Goal: Complete application form: Complete application form

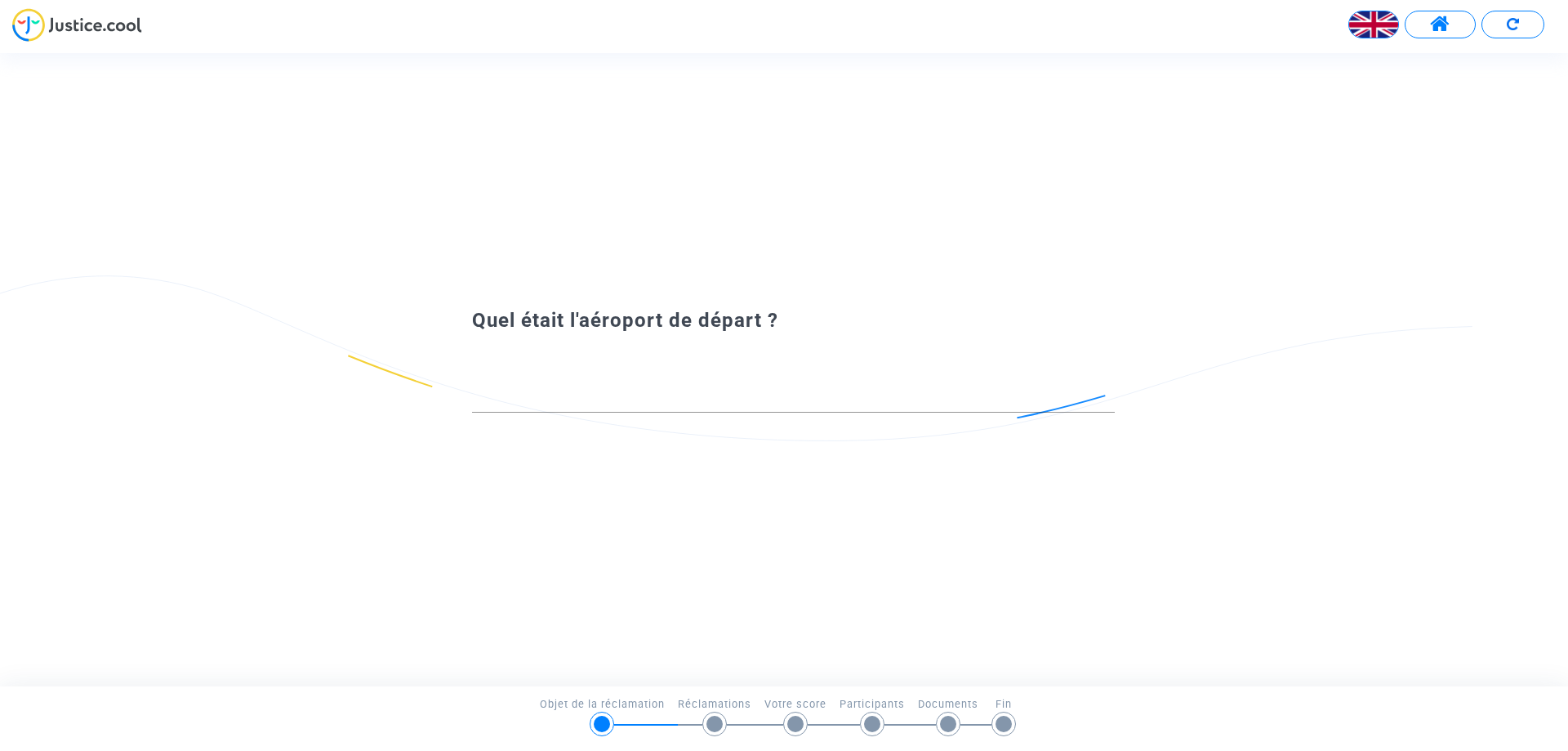
click at [542, 382] on div at bounding box center [794, 391] width 643 height 42
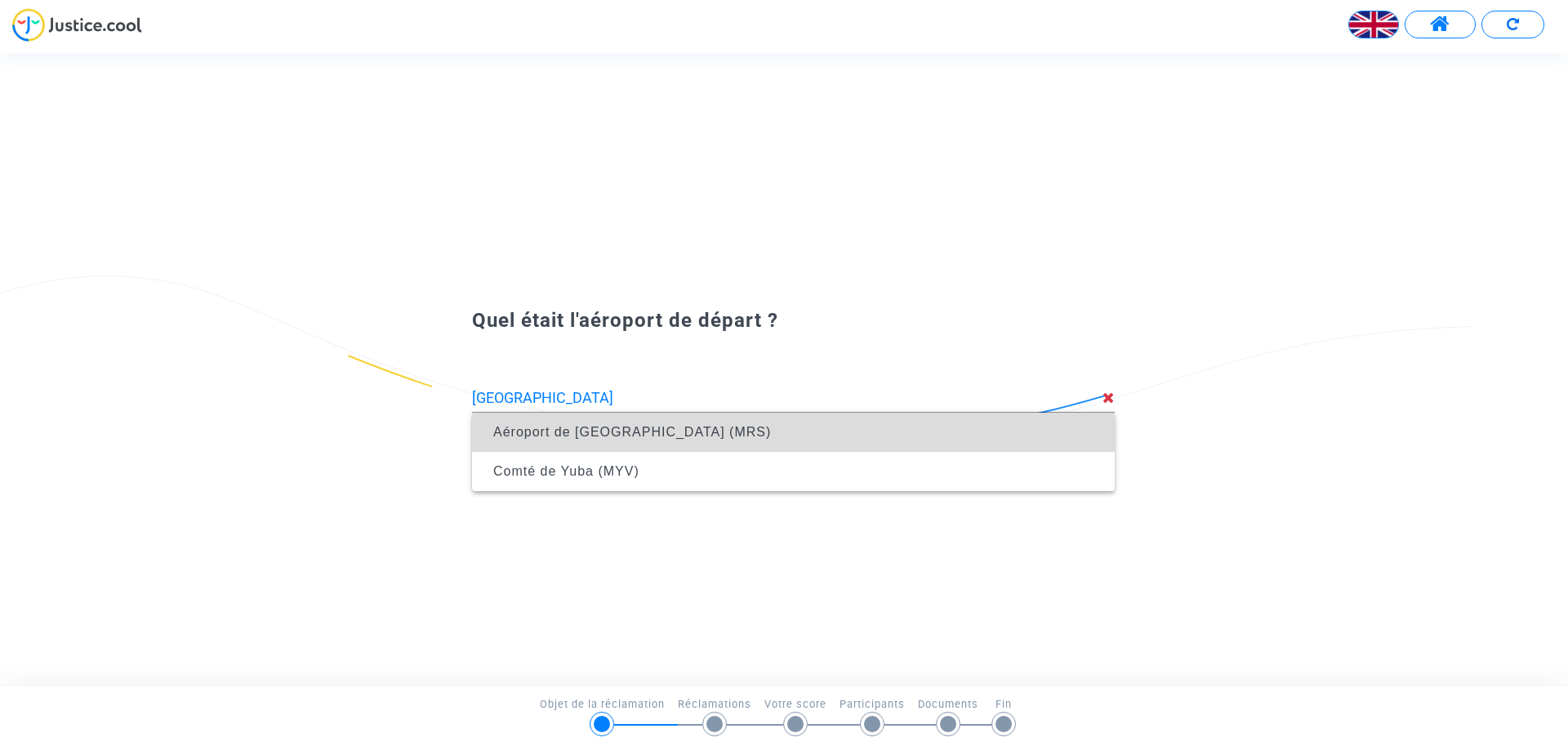
click at [541, 427] on font "Aéroport de [GEOGRAPHIC_DATA] (MRS)" at bounding box center [632, 432] width 277 height 14
type input "[GEOGRAPHIC_DATA] (MRS)"
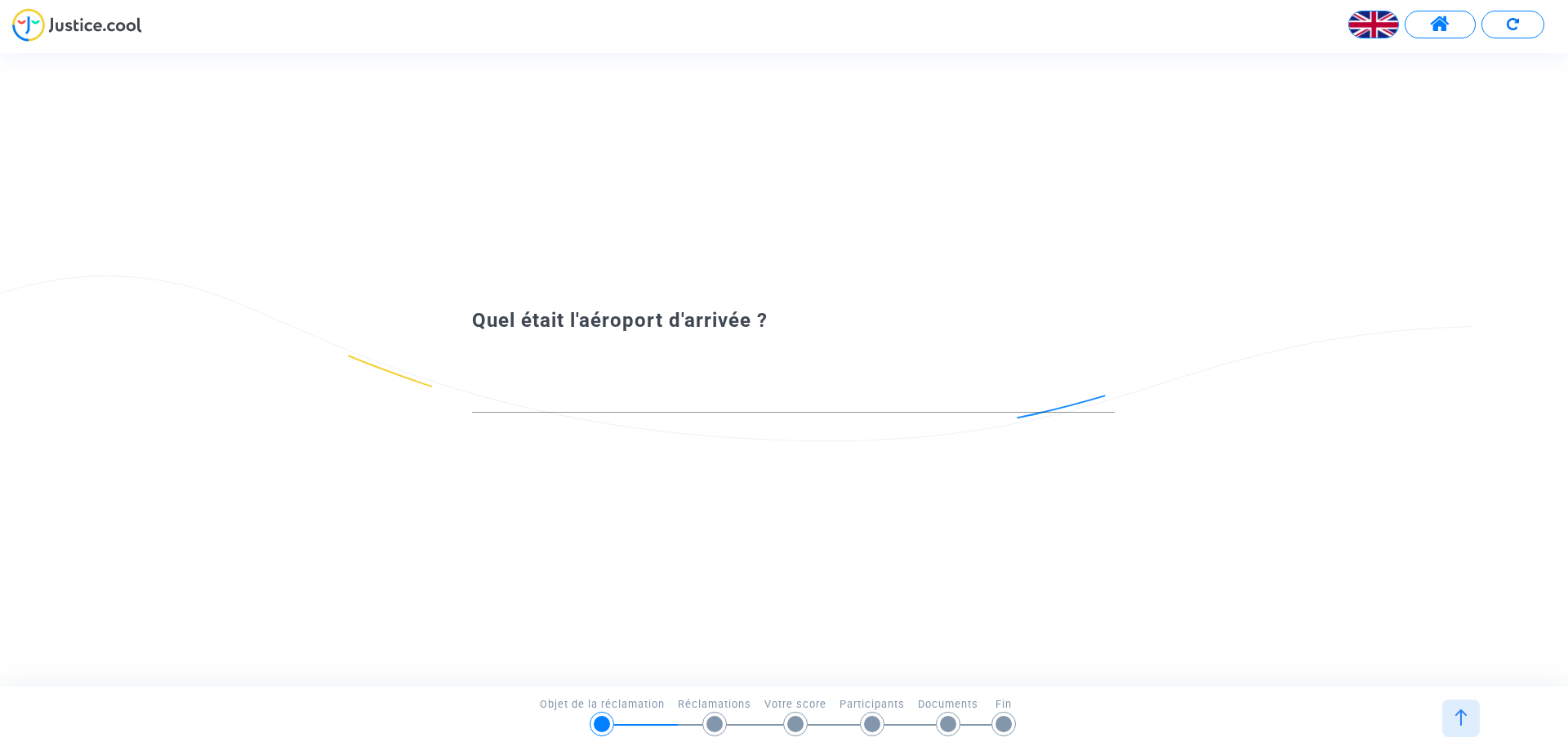
click at [545, 386] on div at bounding box center [794, 391] width 643 height 42
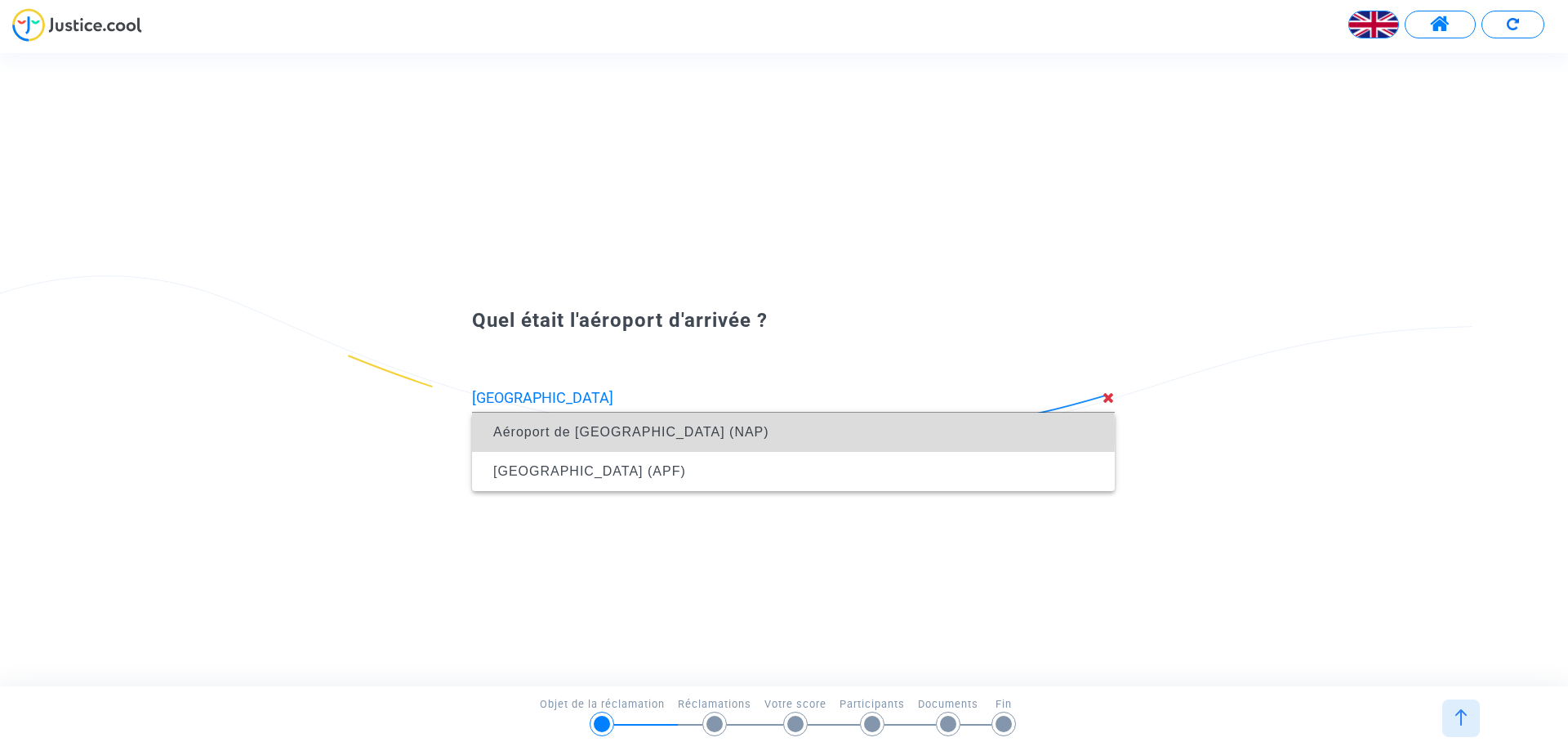
click at [564, 433] on font "Aéroport de [GEOGRAPHIC_DATA] (NAP)" at bounding box center [631, 432] width 276 height 14
type input "[GEOGRAPHIC_DATA] ([GEOGRAPHIC_DATA])"
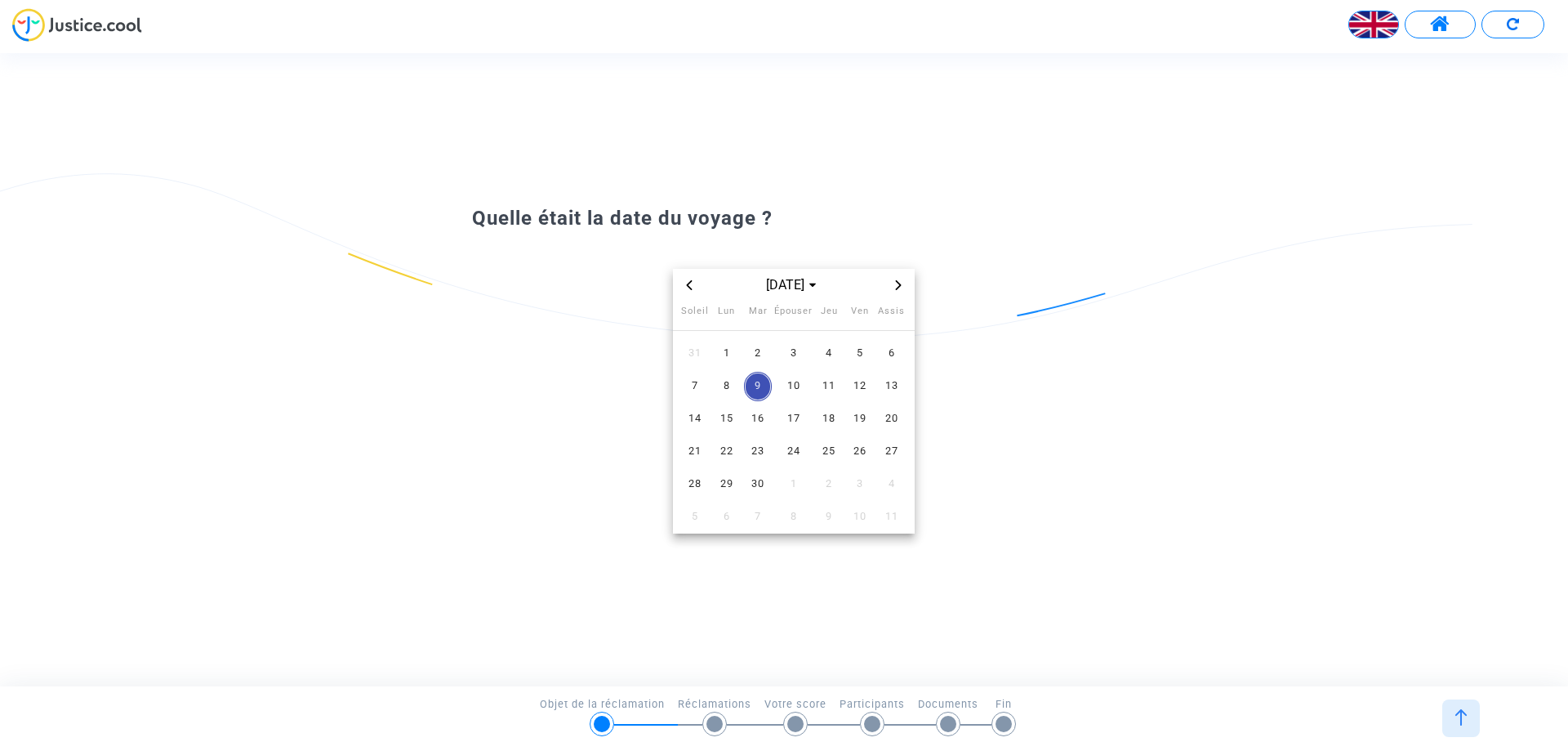
click at [684, 285] on icon "Mois précédent" at bounding box center [689, 285] width 10 height 10
click at [730, 485] on font "25" at bounding box center [727, 483] width 13 height 12
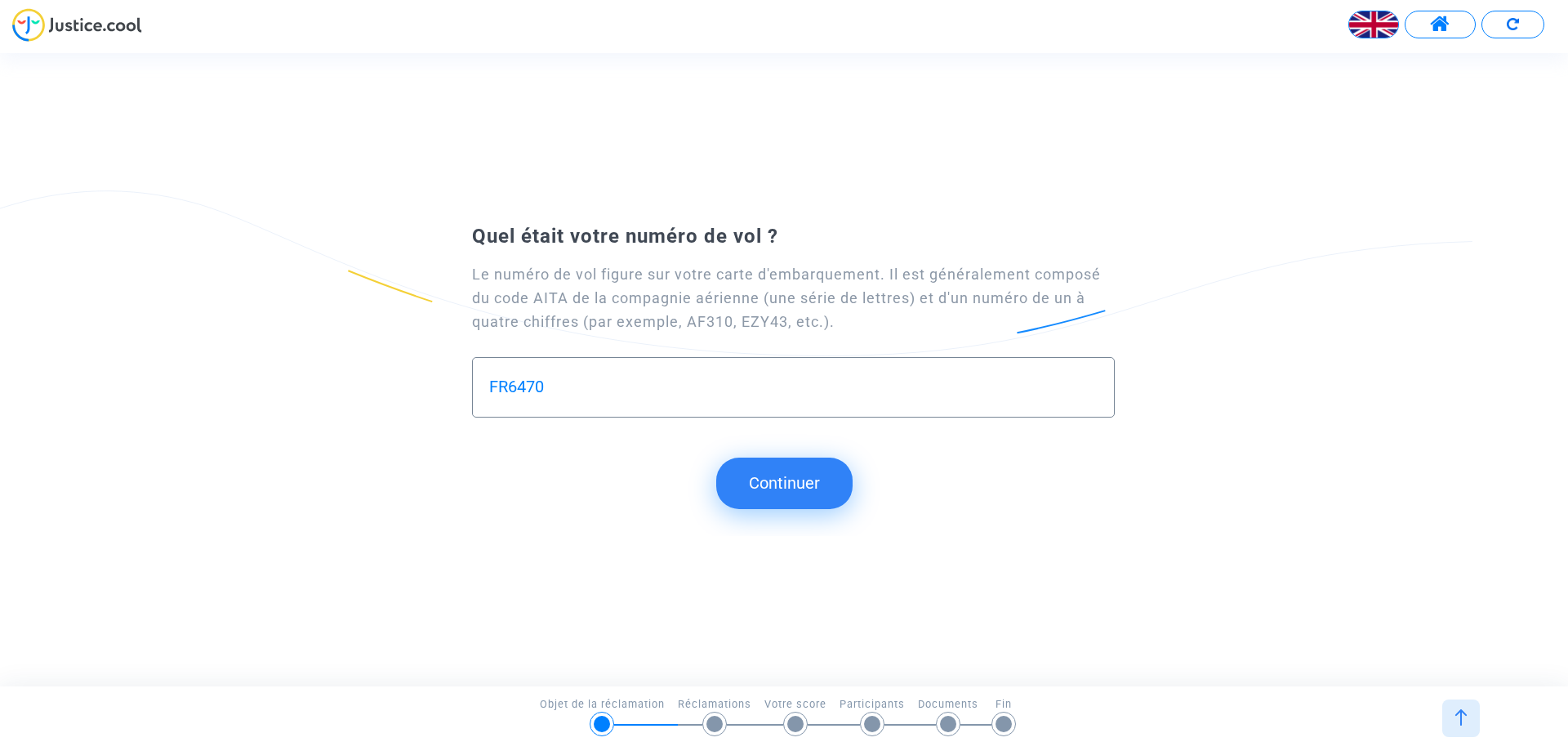
type input "FR6470"
click at [775, 477] on font "Continuer" at bounding box center [784, 482] width 71 height 19
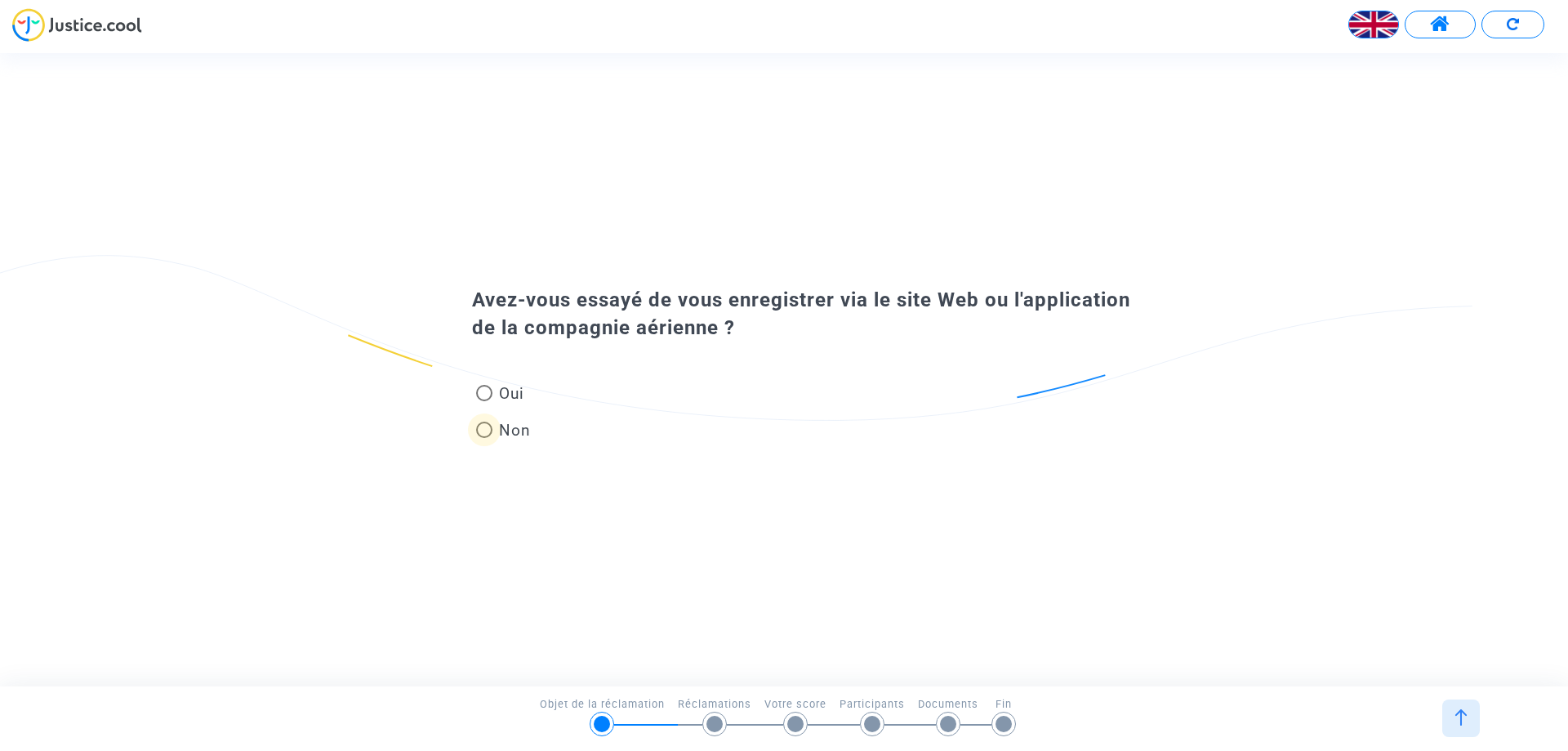
click at [483, 433] on span at bounding box center [484, 430] width 16 height 16
click at [483, 438] on input "Non" at bounding box center [483, 438] width 1 height 1
radio input "true"
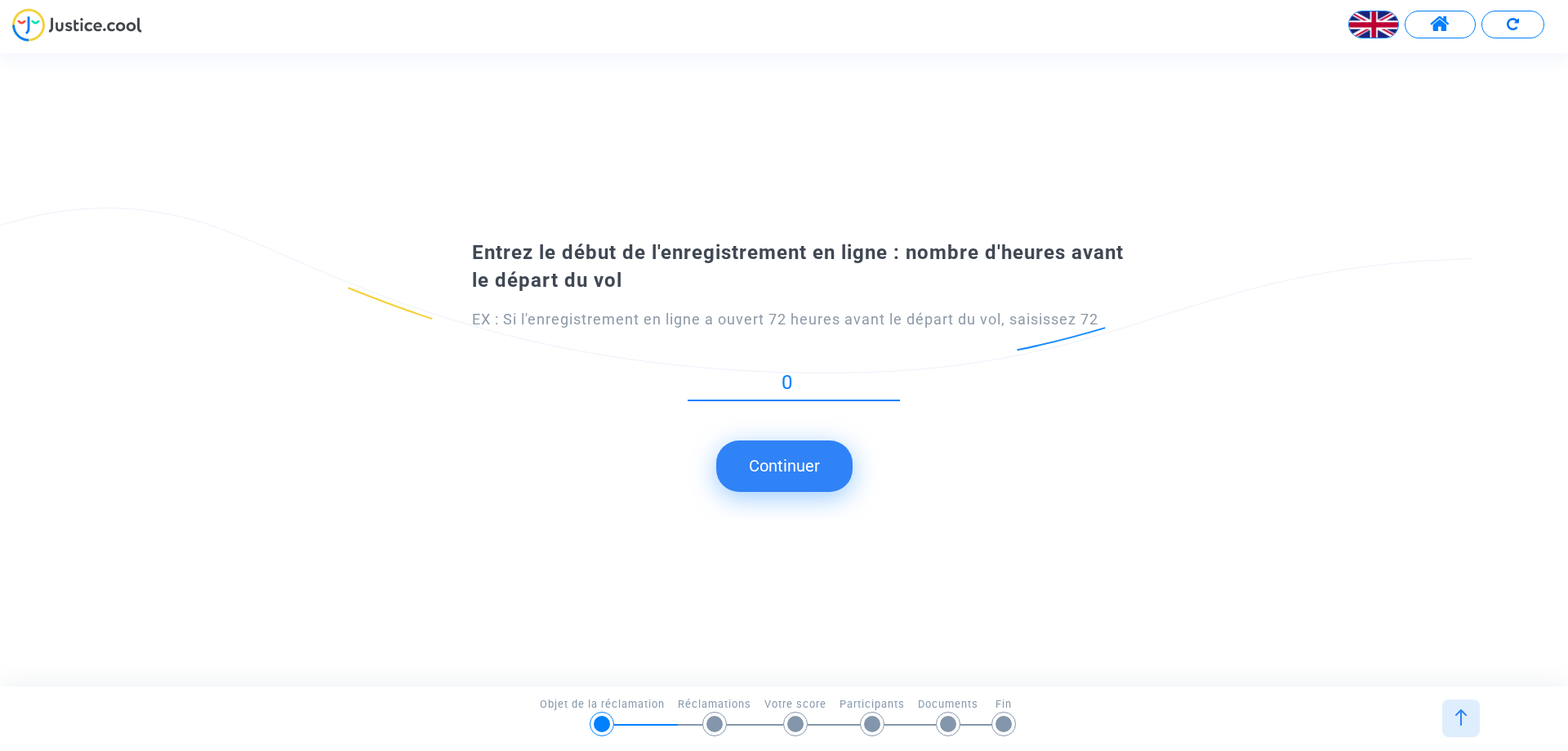
click at [784, 382] on input "0" at bounding box center [794, 382] width 213 height 22
type input "1"
type input "1.30"
click at [785, 465] on font "Continuer" at bounding box center [784, 465] width 71 height 19
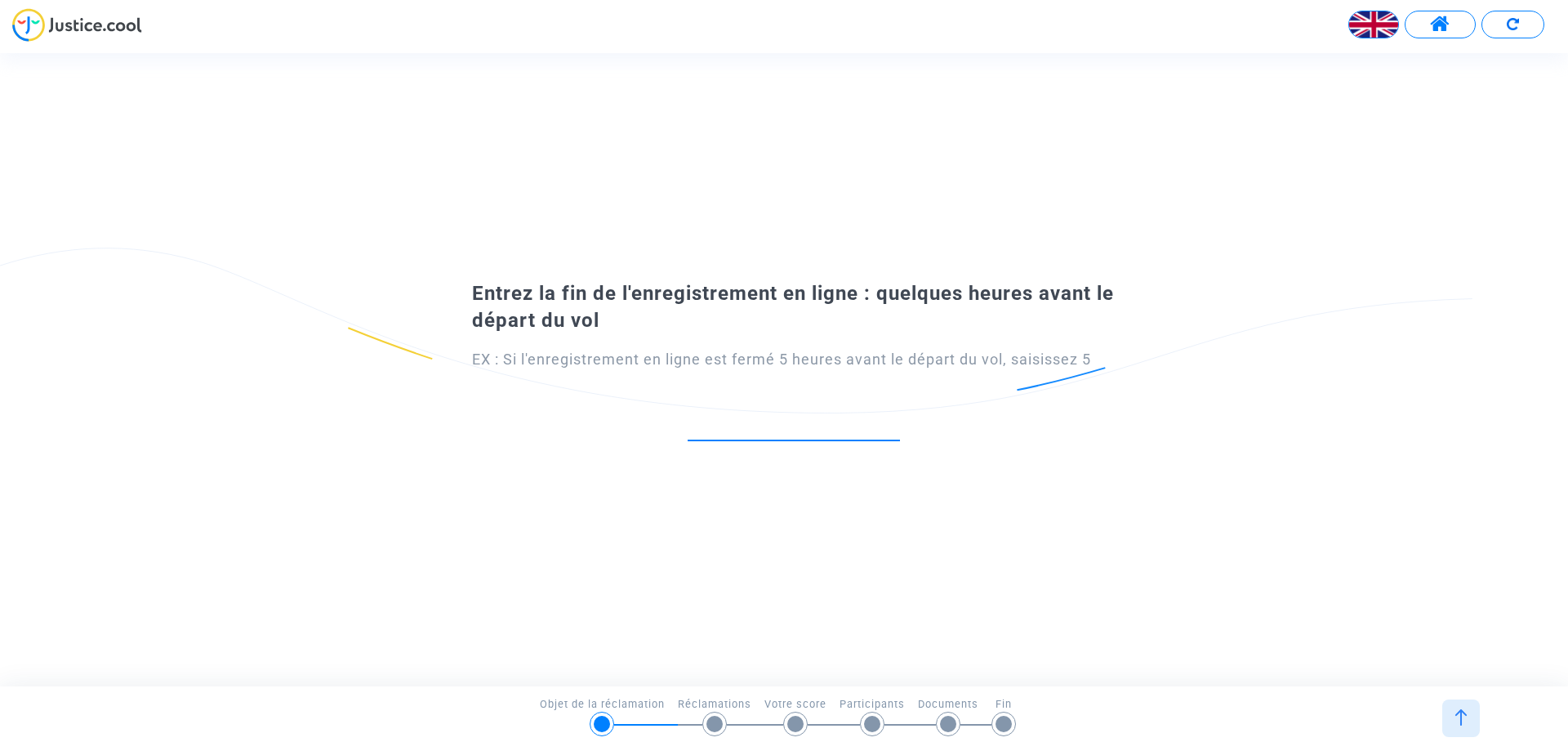
type input "1"
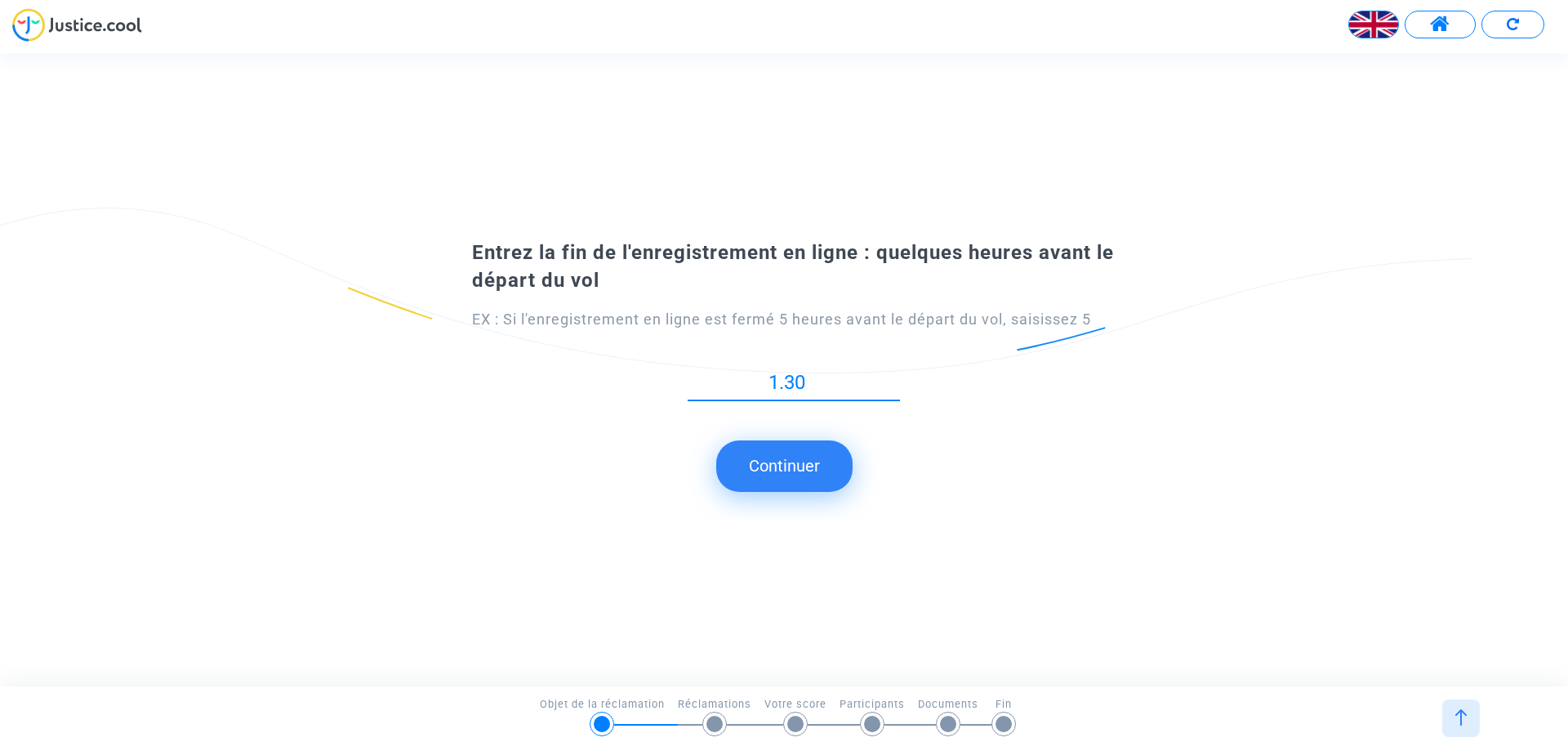
type input "1.30"
click at [774, 470] on font "Continuer" at bounding box center [784, 465] width 71 height 19
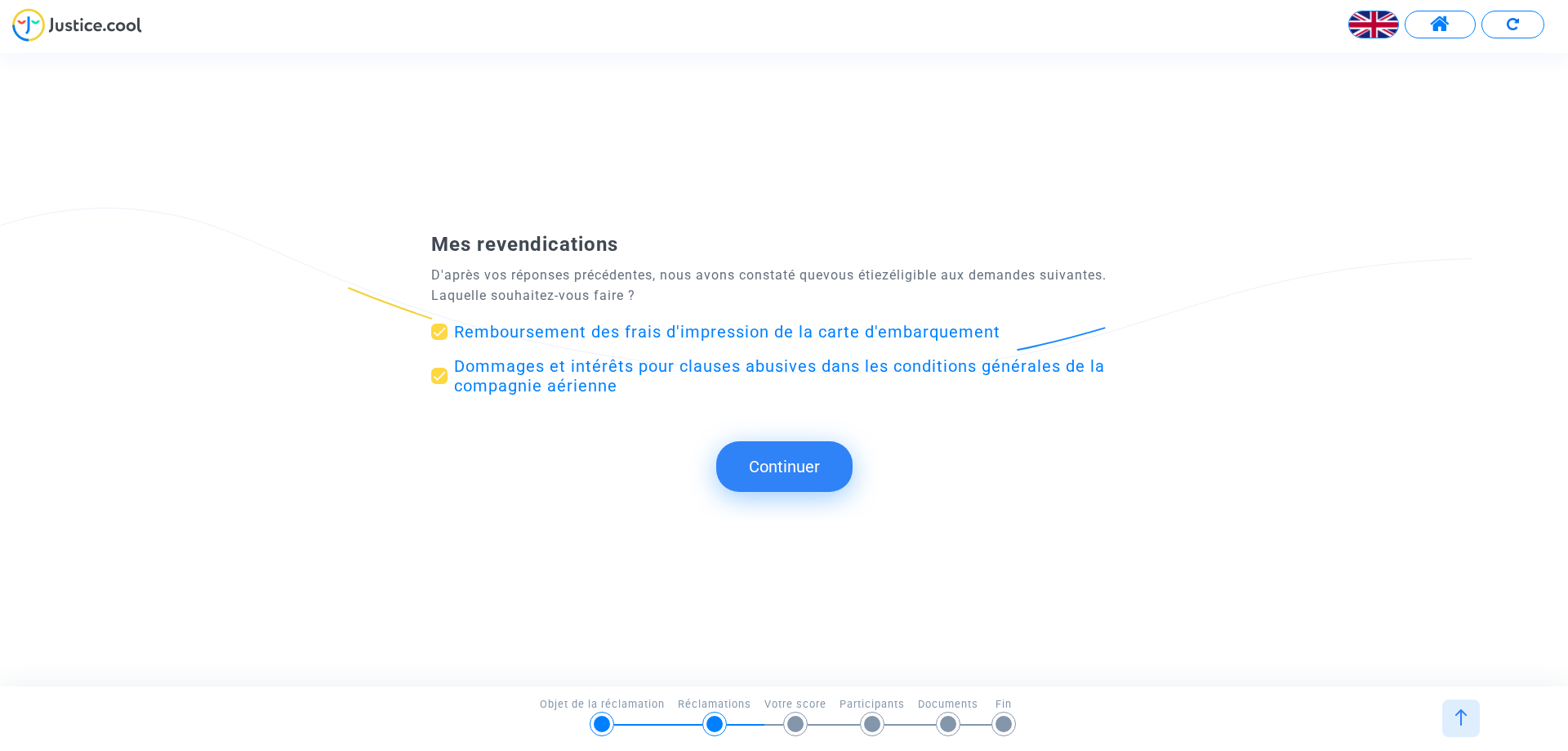
click at [766, 458] on font "Continuer" at bounding box center [784, 465] width 71 height 19
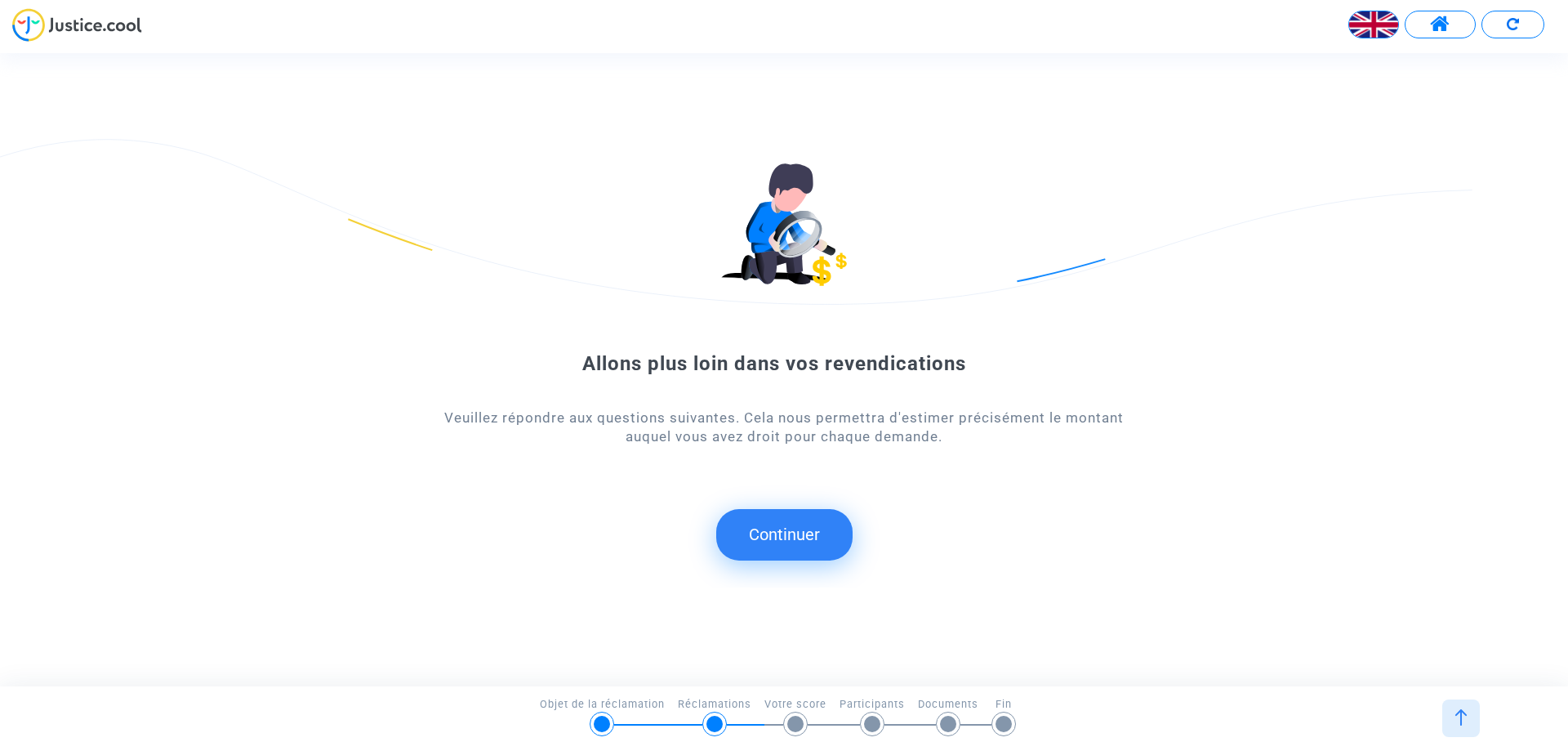
click at [782, 532] on font "Continuer" at bounding box center [784, 534] width 71 height 19
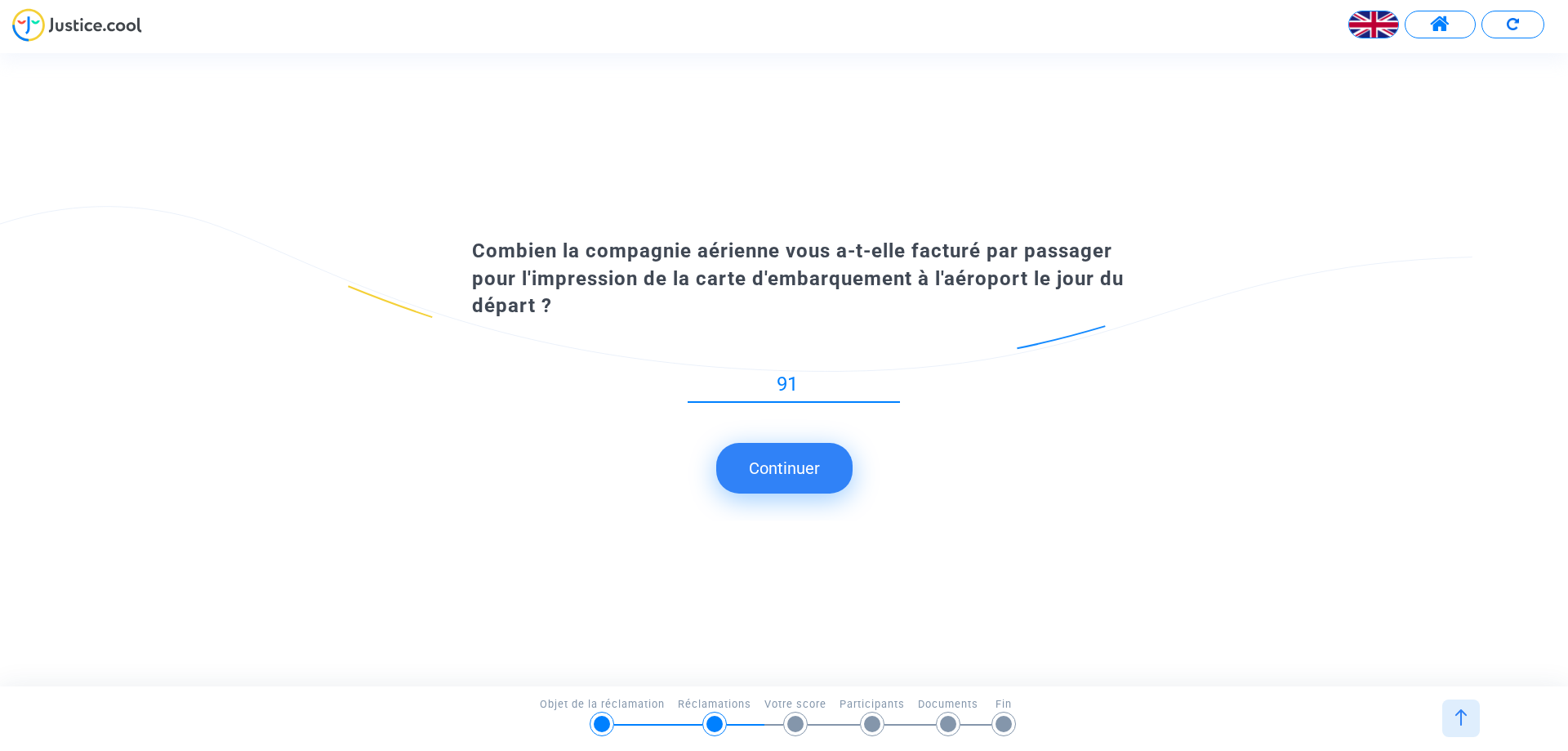
type input "91"
click at [776, 471] on font "Continuer" at bounding box center [784, 467] width 71 height 19
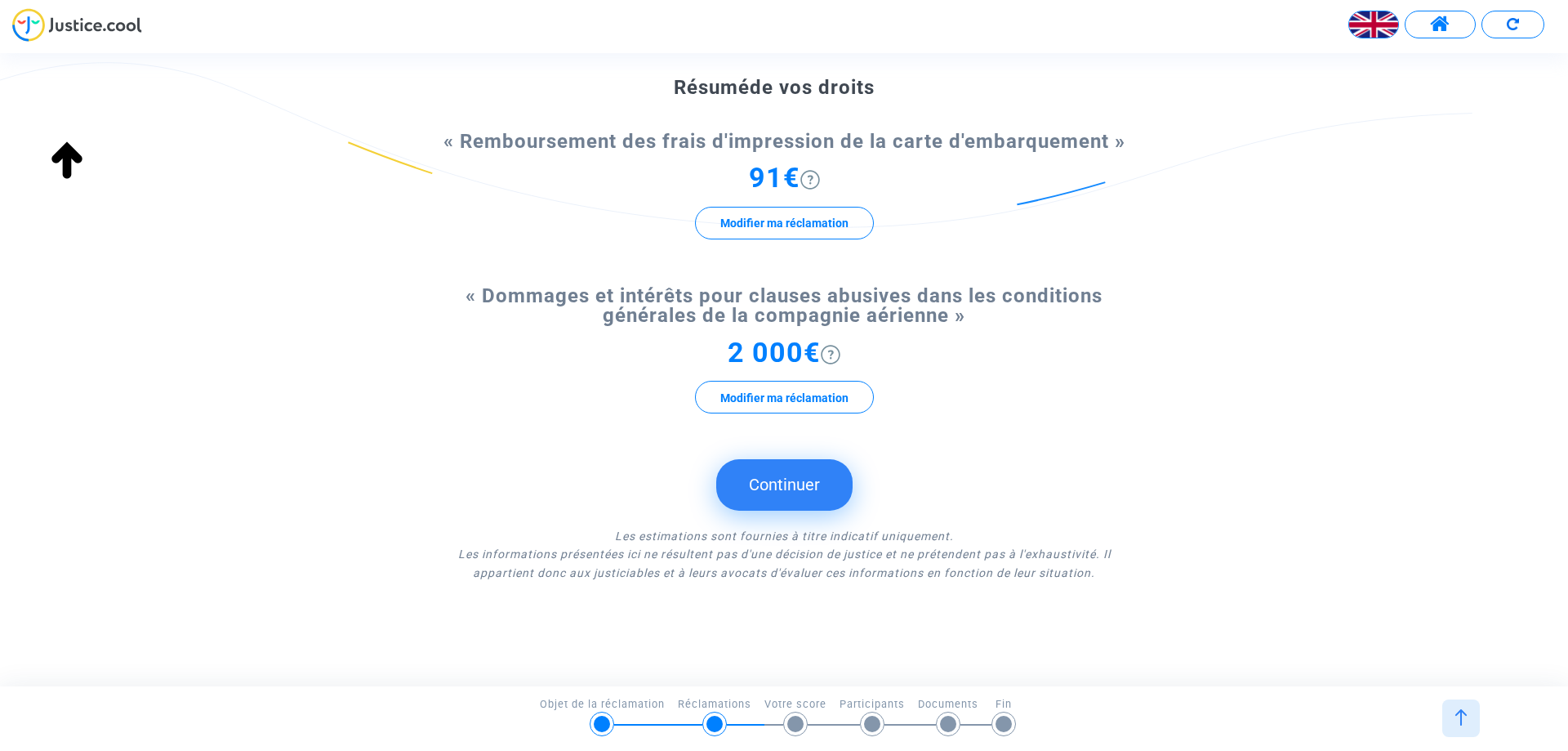
scroll to position [131, 0]
click at [768, 485] on font "Continuer" at bounding box center [784, 482] width 71 height 19
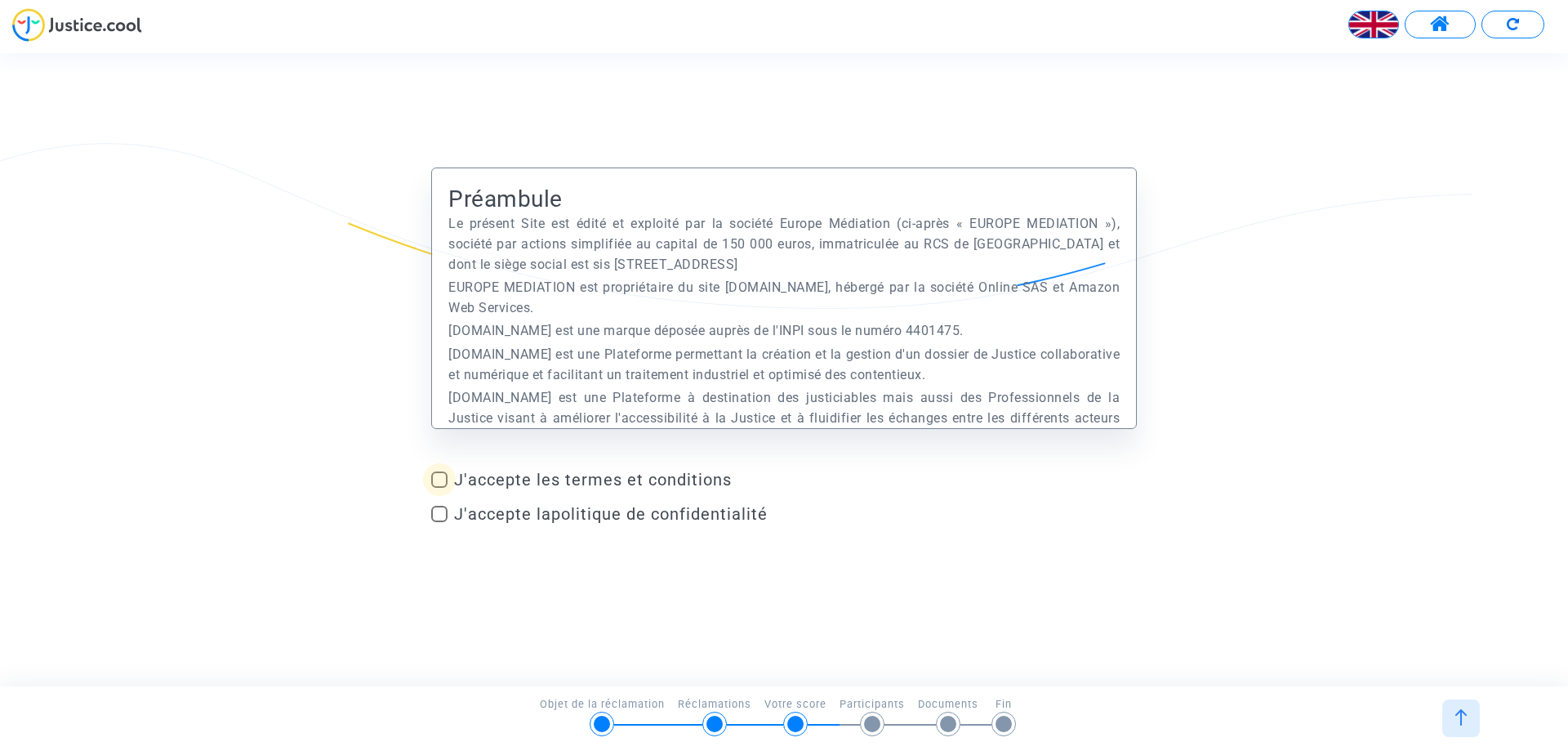
click at [439, 481] on span at bounding box center [440, 480] width 16 height 16
click at [439, 488] on input "J'accepte les termes et conditions" at bounding box center [439, 488] width 1 height 1
checkbox input "true"
click at [441, 513] on span at bounding box center [440, 514] width 16 height 16
click at [440, 522] on input "J'accepte la politique de confidentialité" at bounding box center [439, 522] width 1 height 1
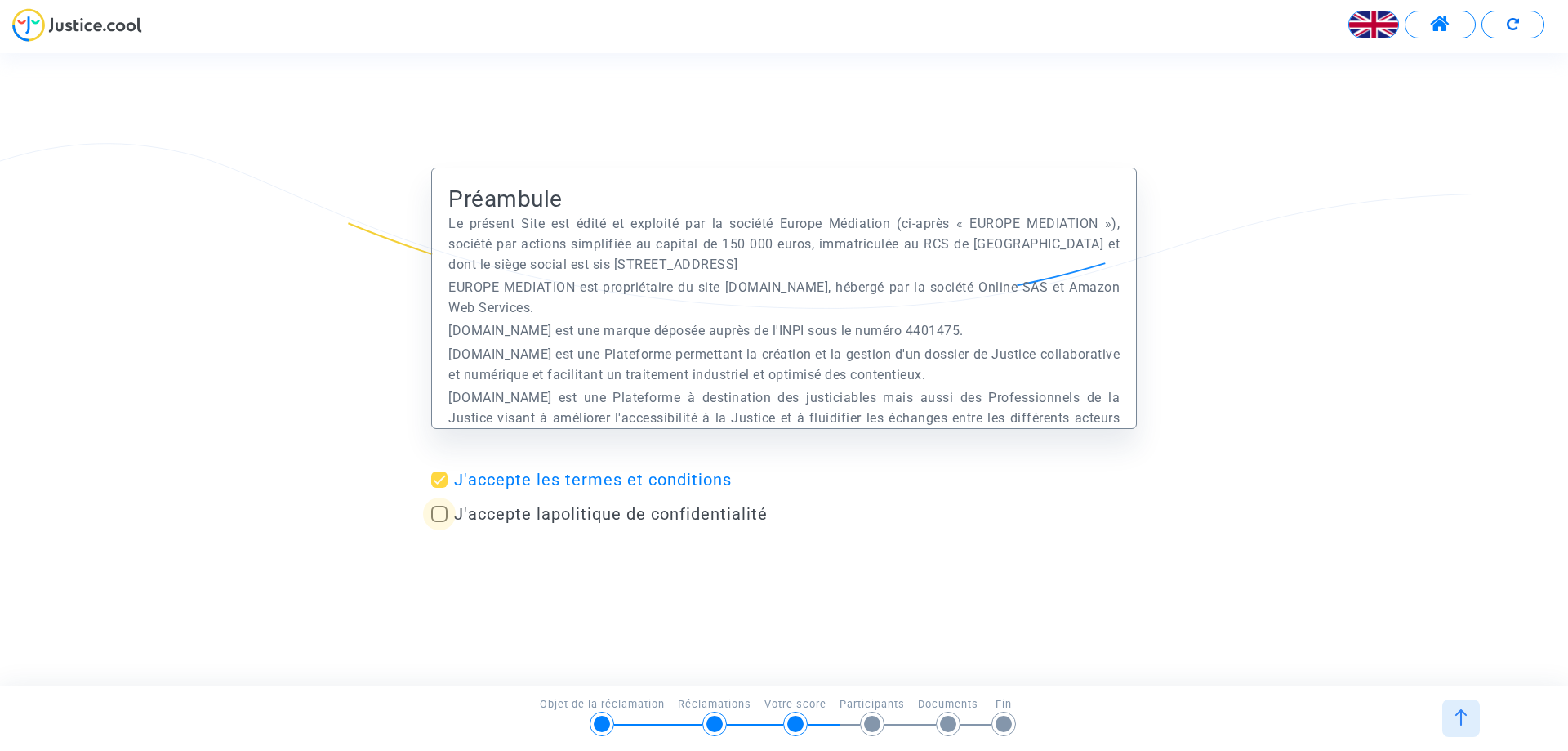
checkbox input "true"
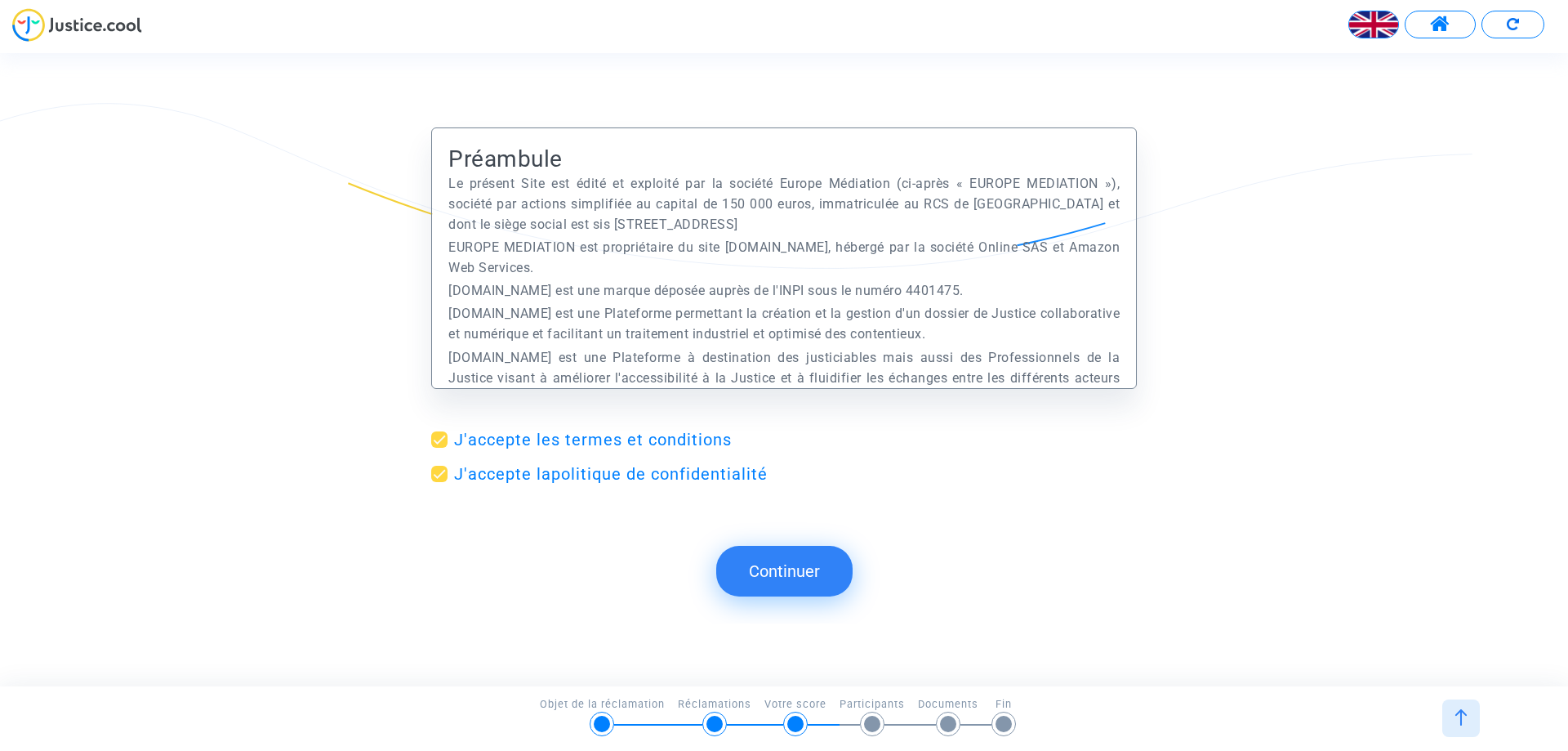
click at [799, 564] on font "Continuer" at bounding box center [784, 570] width 71 height 19
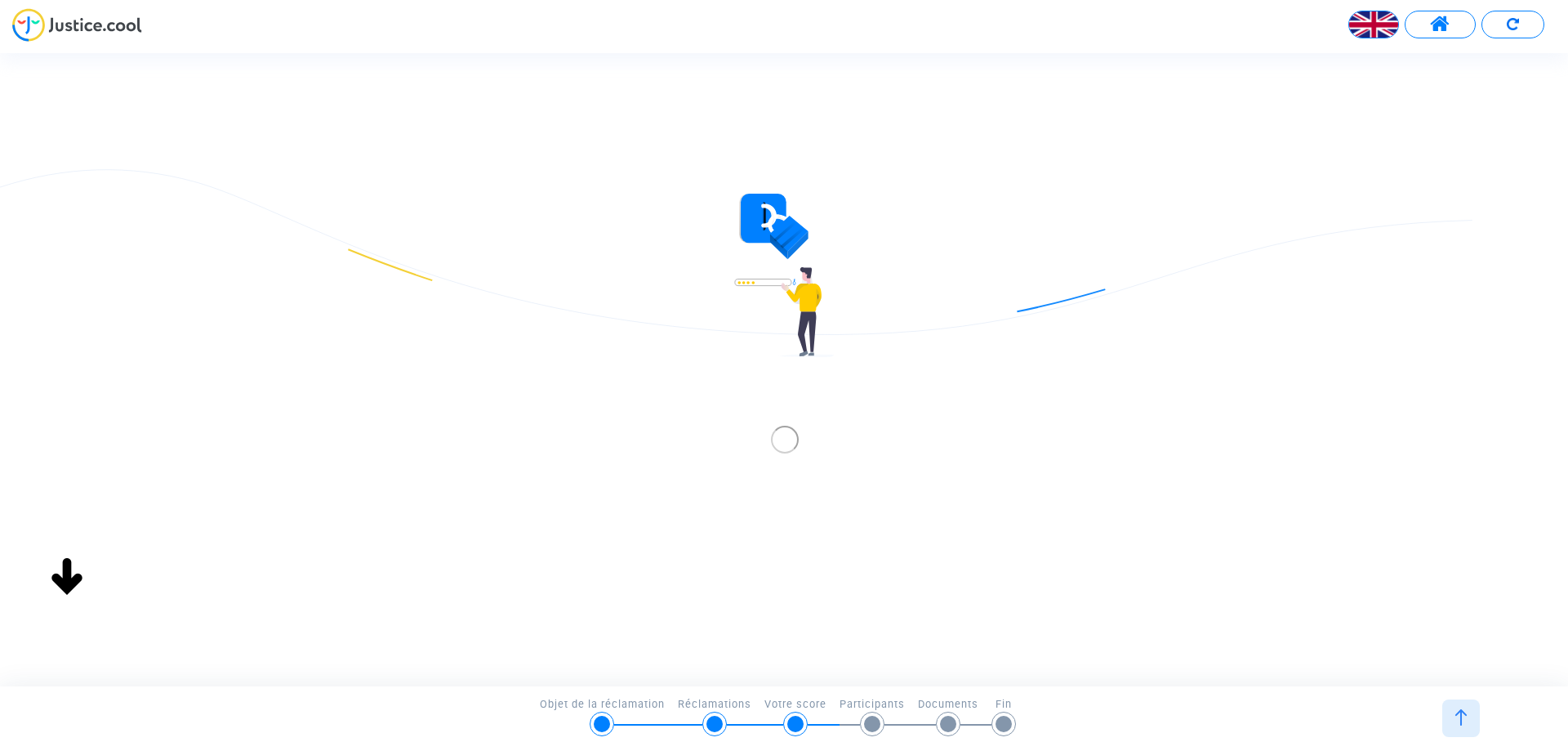
scroll to position [0, 0]
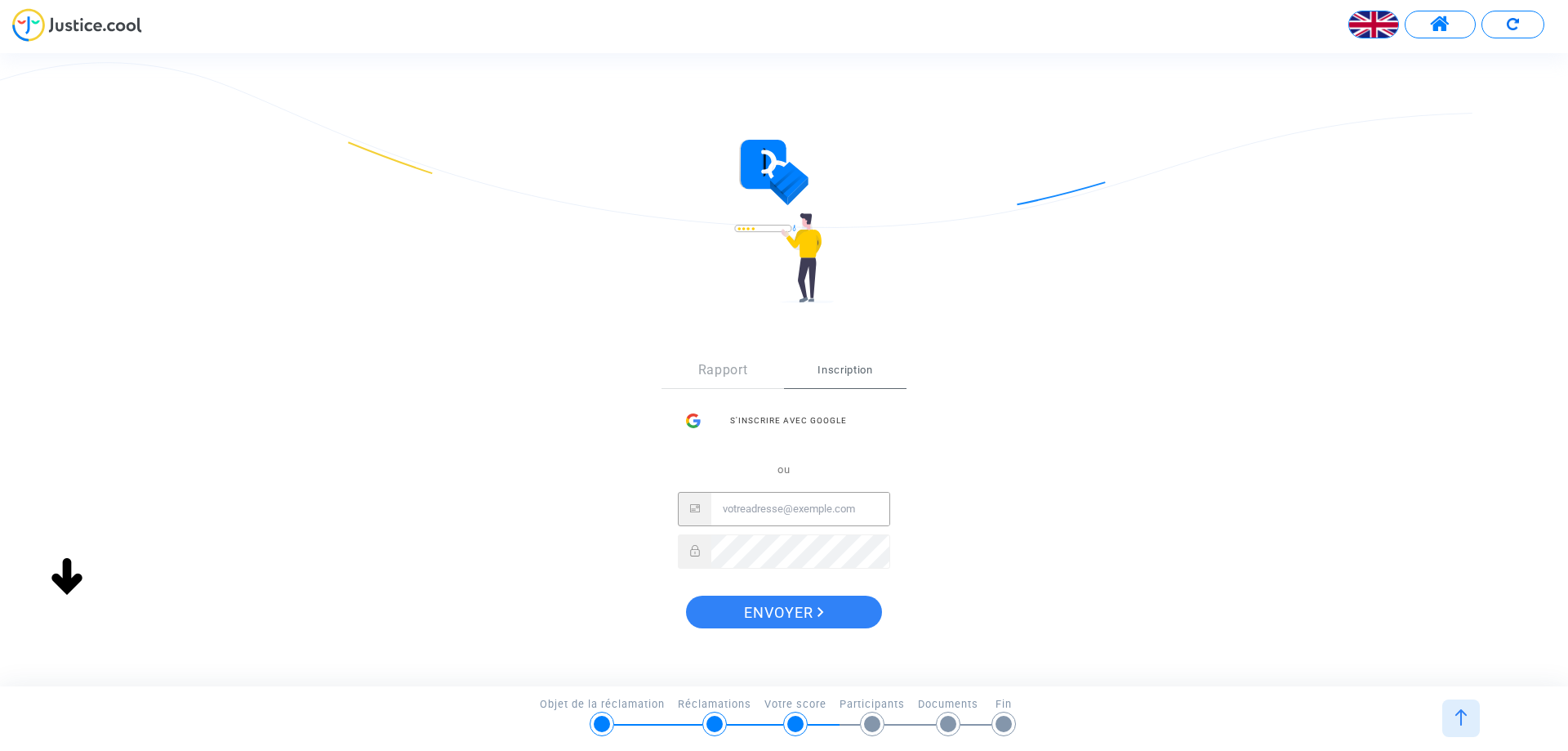
click at [730, 509] on input "E-mail" at bounding box center [800, 509] width 178 height 33
type input "[EMAIL_ADDRESS][DOMAIN_NAME]"
click at [1002, 497] on div "S'inscrire Rapport Inscription S'inscrire avec Google ou [EMAIL_ADDRESS][DOMAIN…" at bounding box center [784, 495] width 706 height 352
click at [784, 612] on font "Envoyer" at bounding box center [779, 612] width 69 height 17
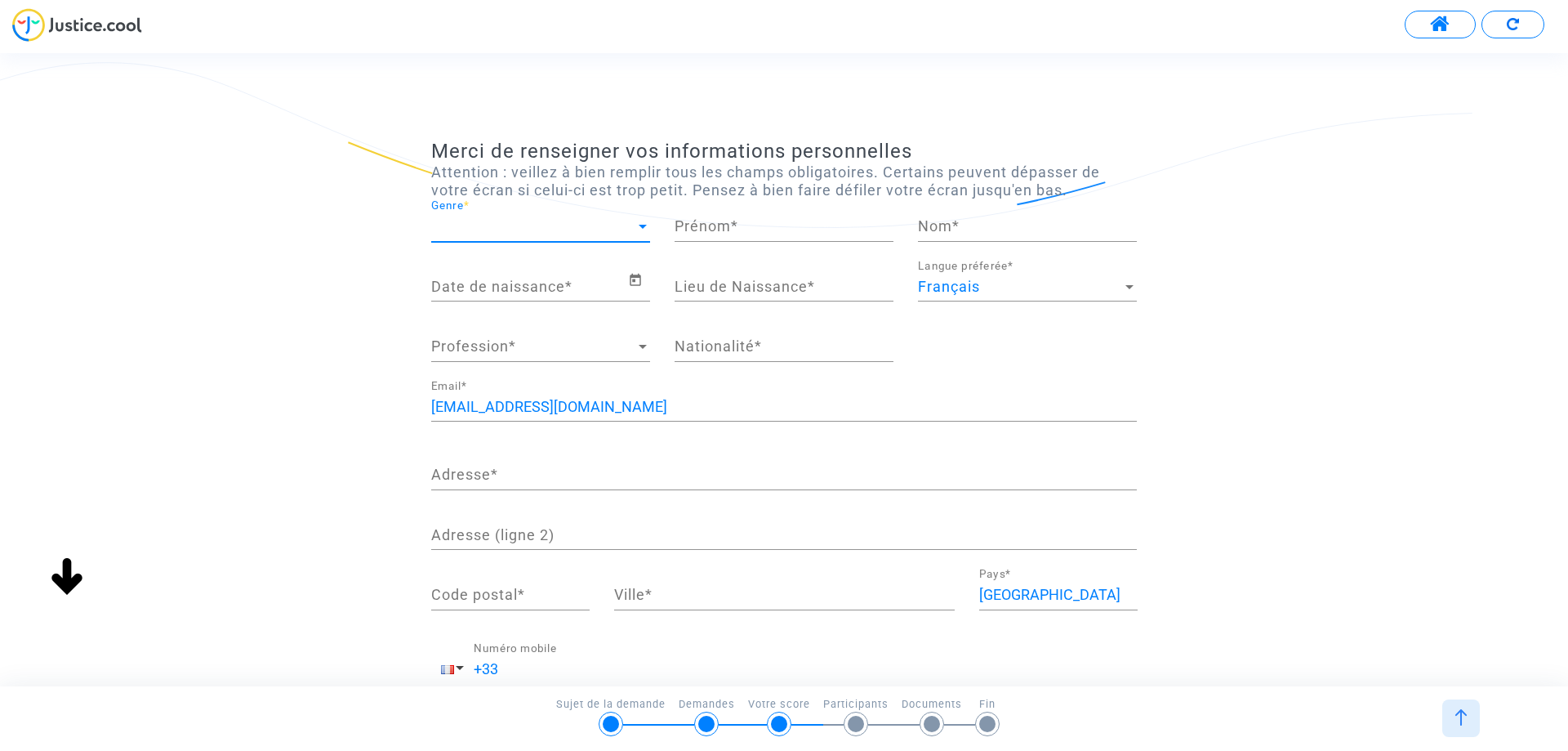
click at [499, 226] on span "Genre" at bounding box center [534, 226] width 204 height 16
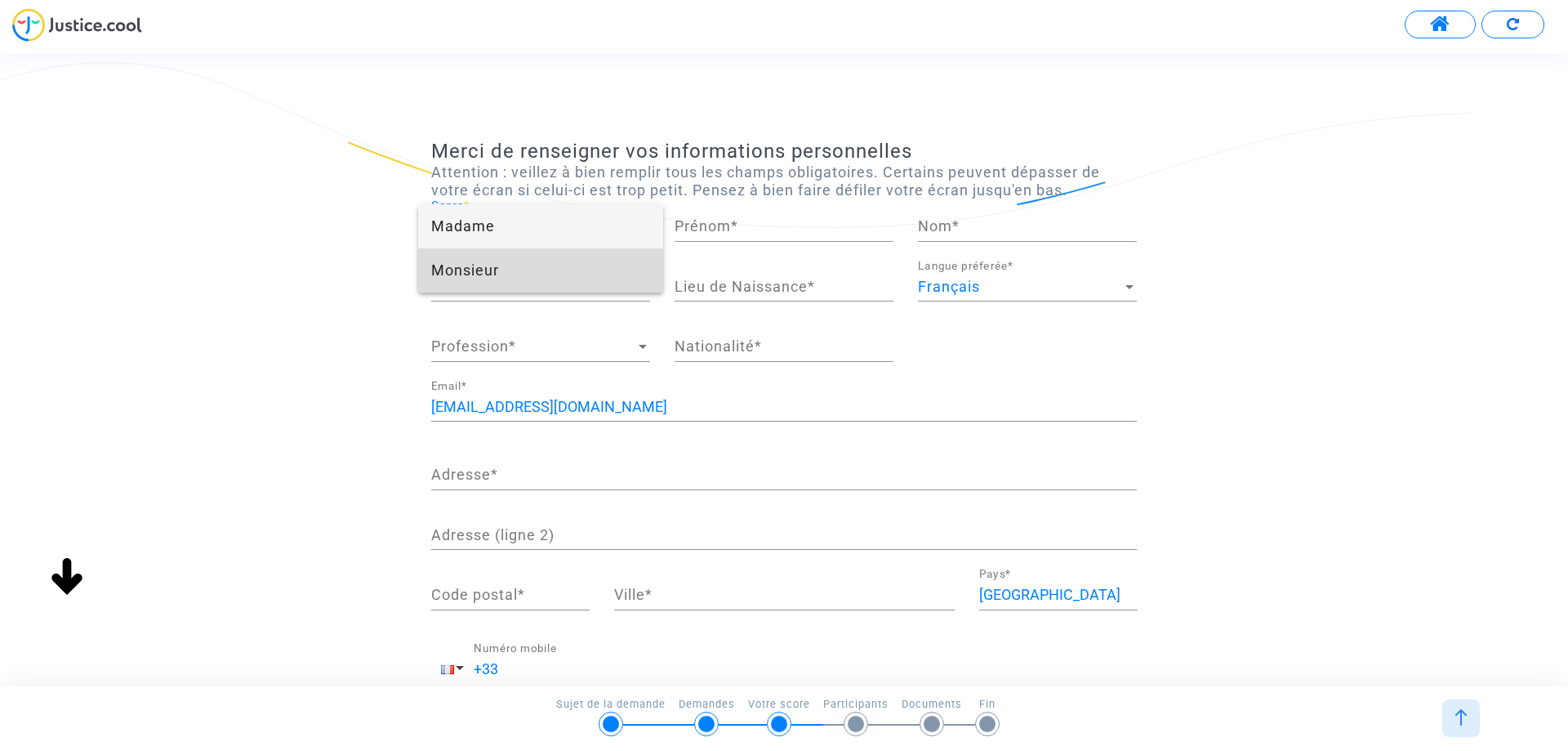
click at [472, 273] on span "Monsieur" at bounding box center [541, 270] width 219 height 44
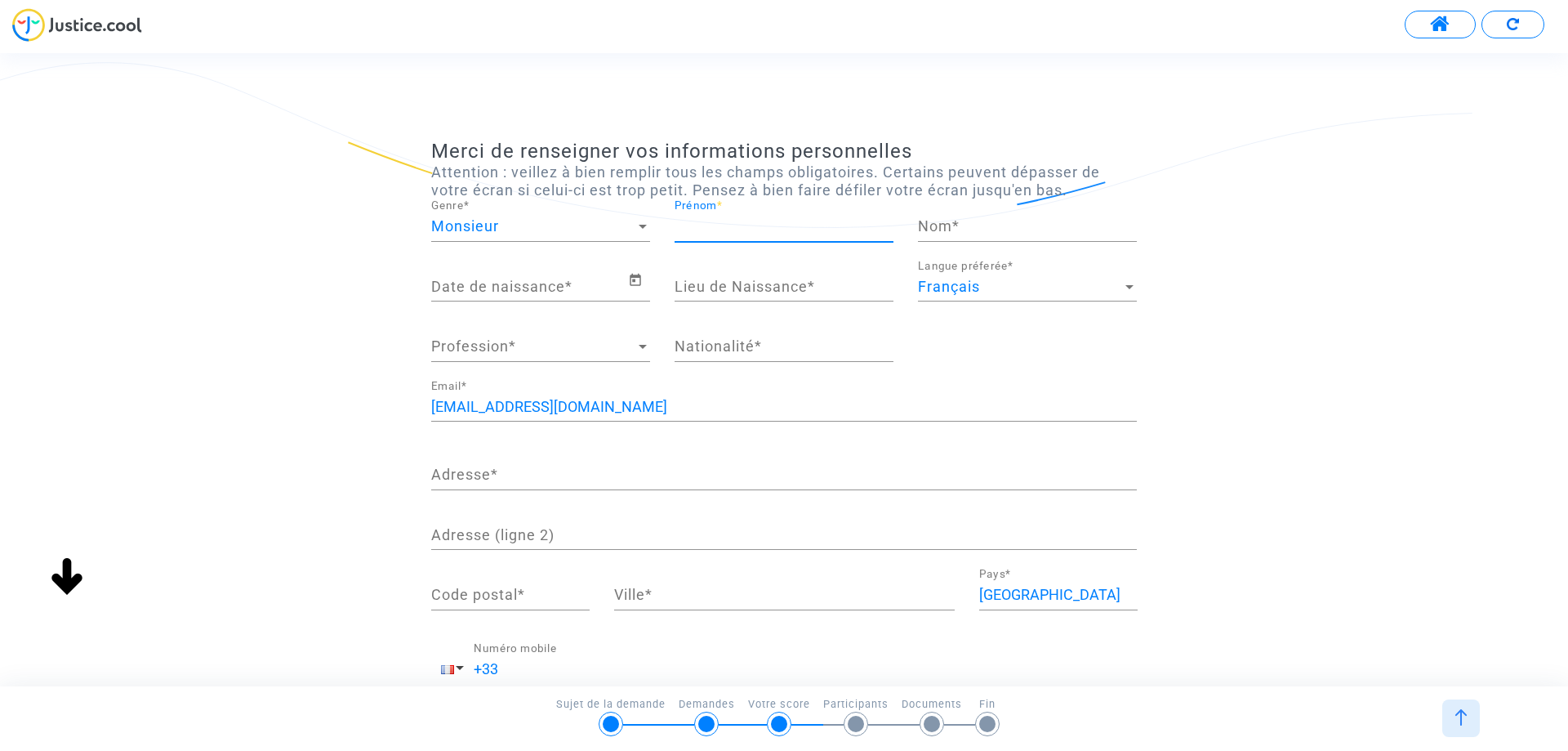
click at [711, 233] on input "Prénom *" at bounding box center [784, 226] width 219 height 16
type input "alain"
click at [929, 230] on input "Nom *" at bounding box center [1027, 226] width 219 height 16
type input "boudon"
click at [565, 290] on input "Date de naissance *" at bounding box center [530, 287] width 197 height 16
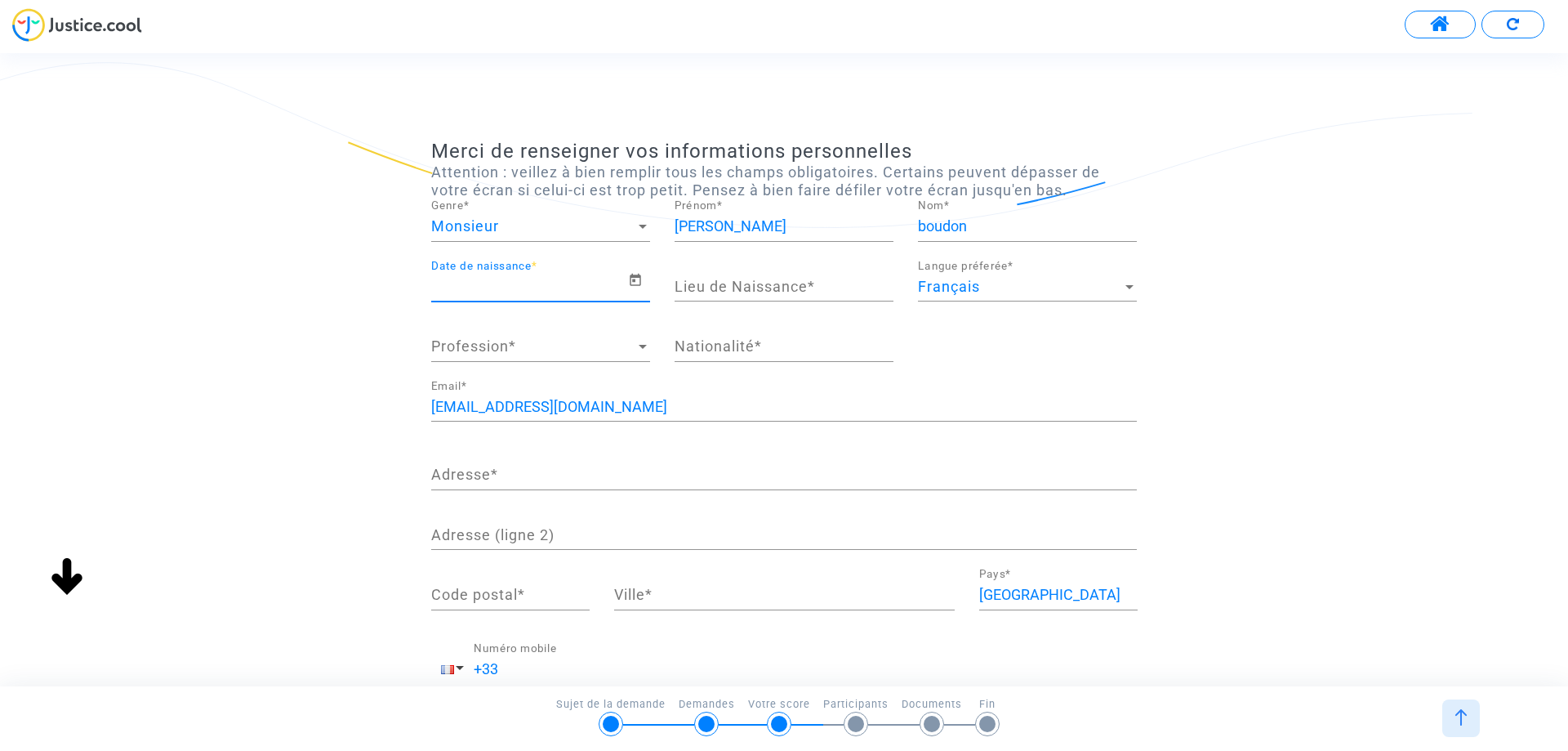
click at [460, 288] on input "Date de naissance *" at bounding box center [530, 287] width 197 height 16
click at [638, 280] on icon "Open calendar" at bounding box center [636, 279] width 15 height 19
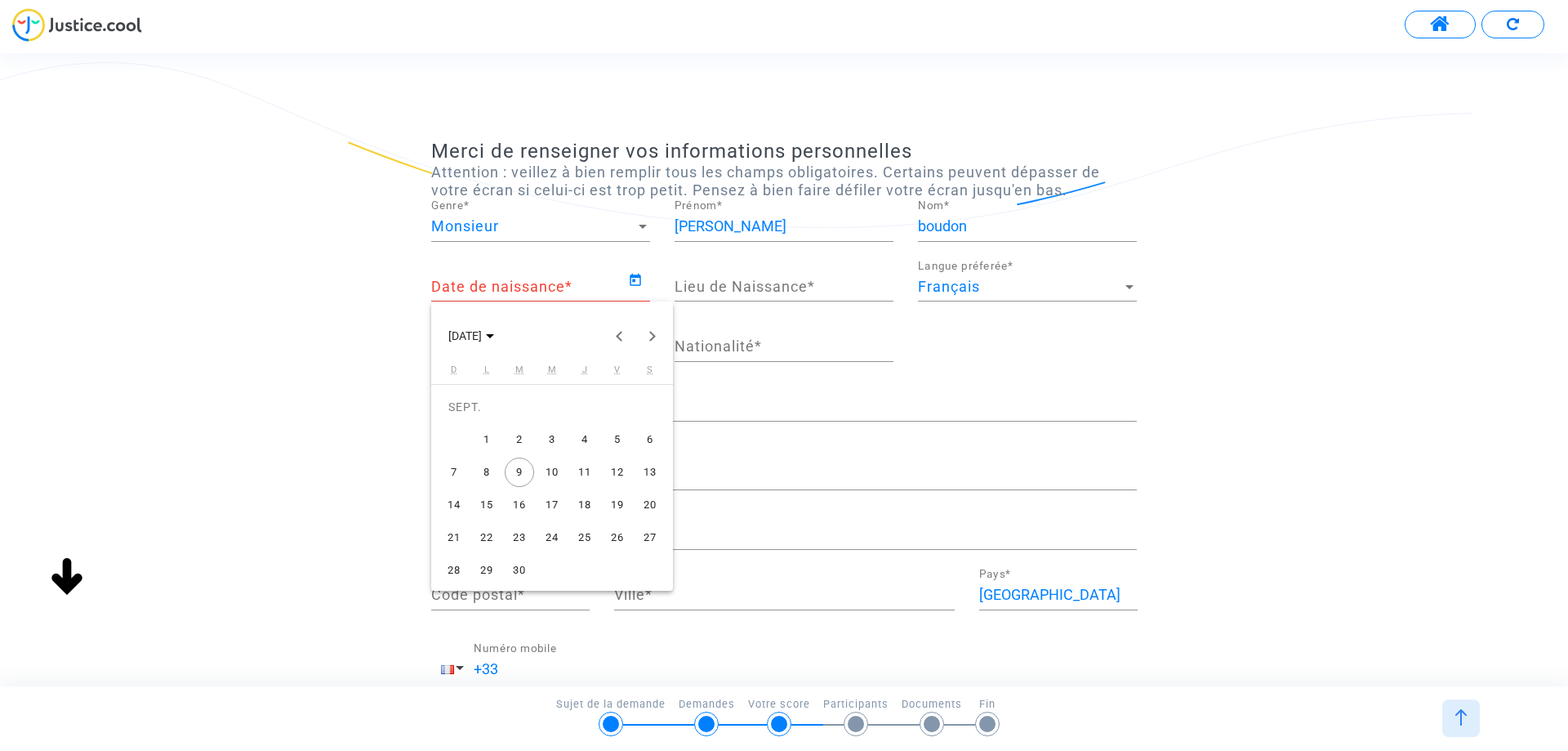
click at [485, 256] on div at bounding box center [784, 375] width 1568 height 751
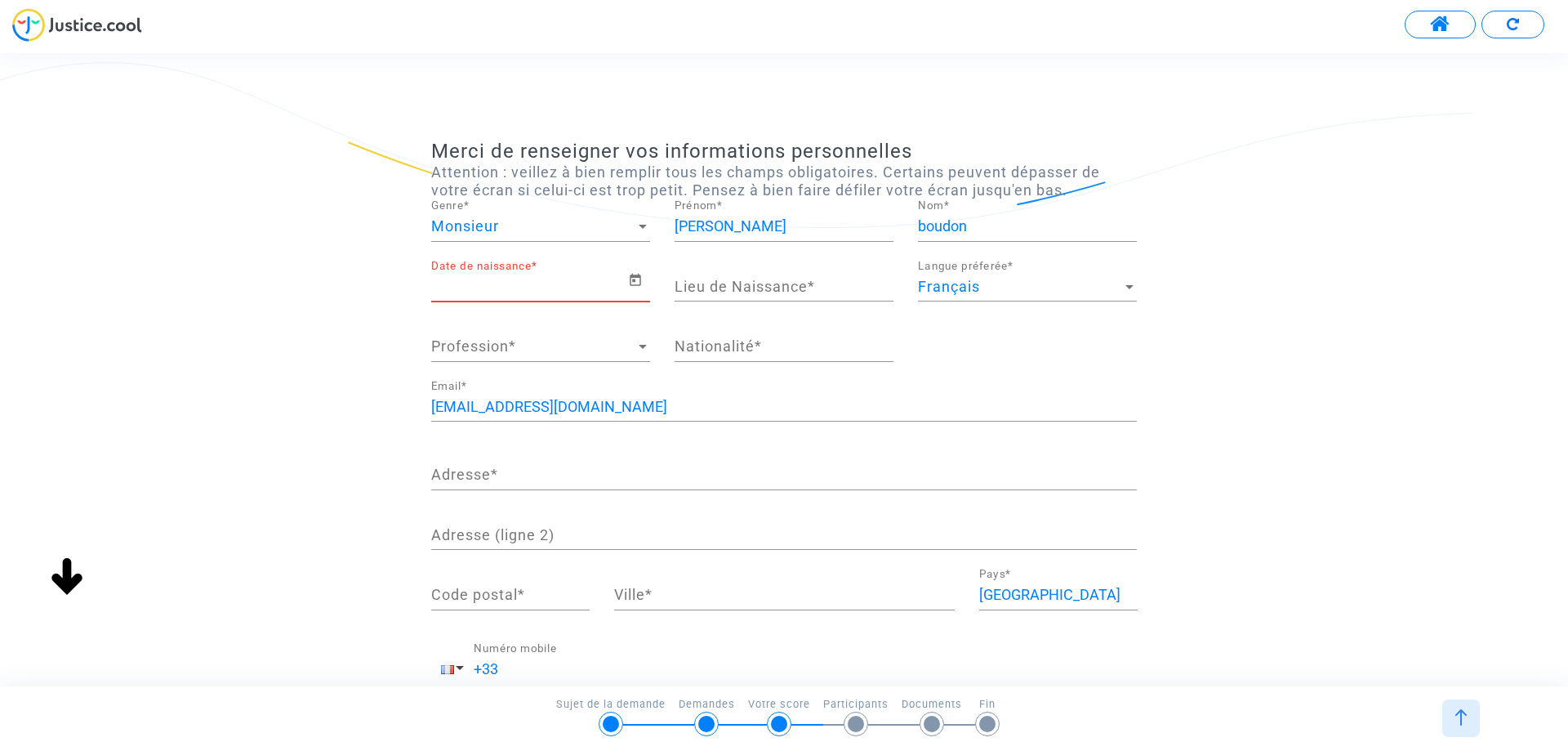
click at [436, 279] on input "Date de naissance *" at bounding box center [530, 287] width 197 height 16
click at [631, 281] on icon "Open calendar" at bounding box center [636, 279] width 15 height 19
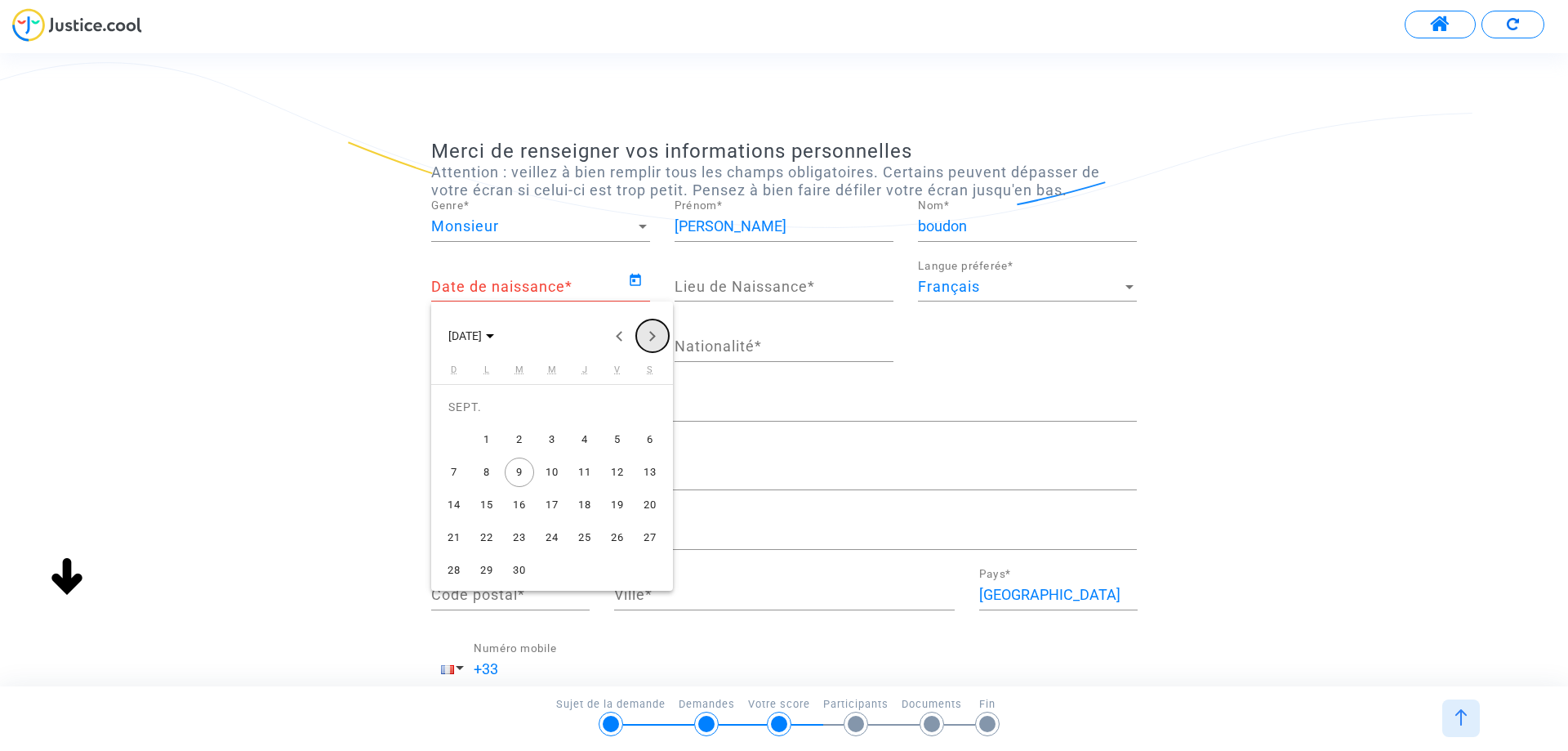
click at [647, 336] on button "Next month" at bounding box center [652, 336] width 33 height 33
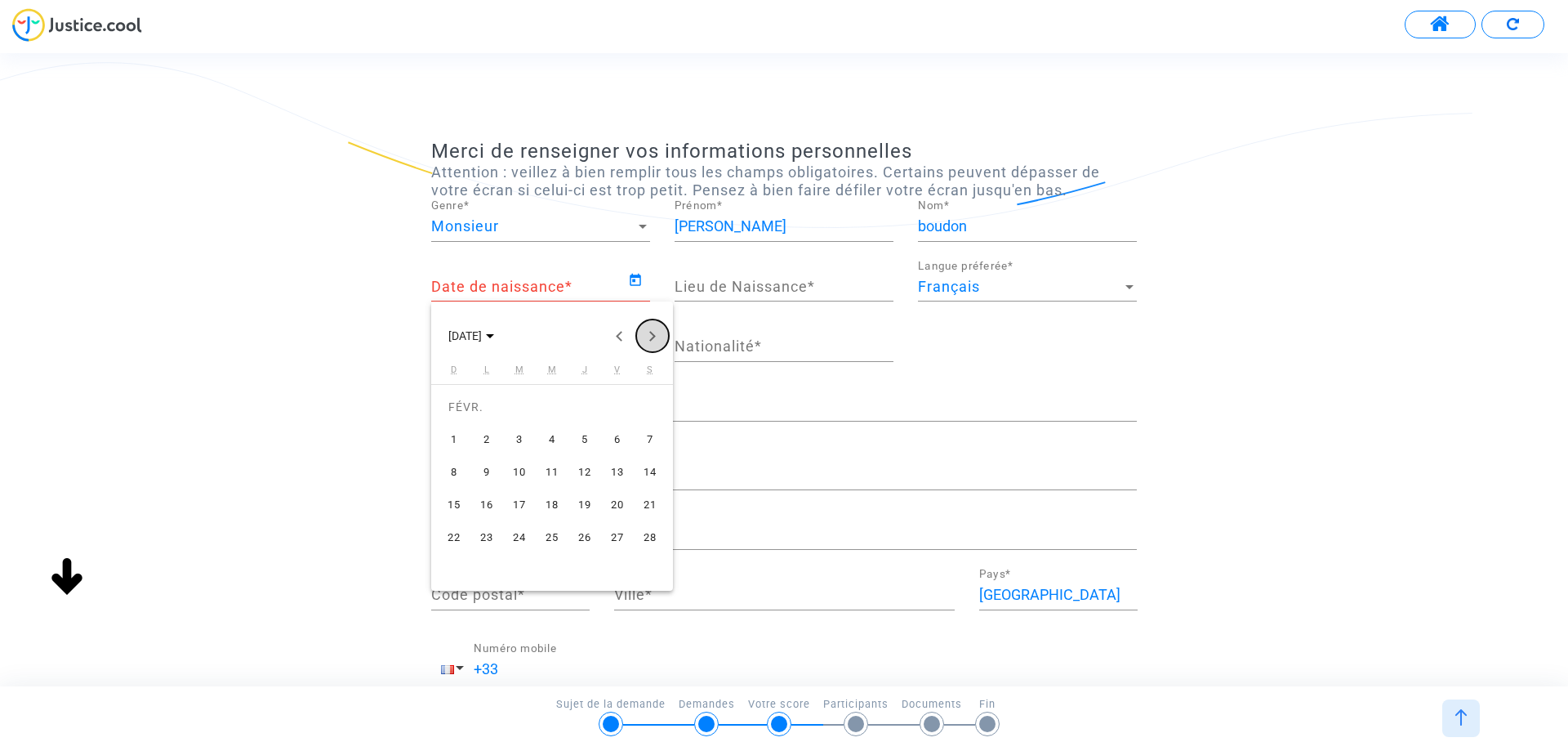
click at [647, 336] on button "Next month" at bounding box center [652, 336] width 33 height 33
click at [621, 335] on button "Previous month" at bounding box center [620, 336] width 33 height 33
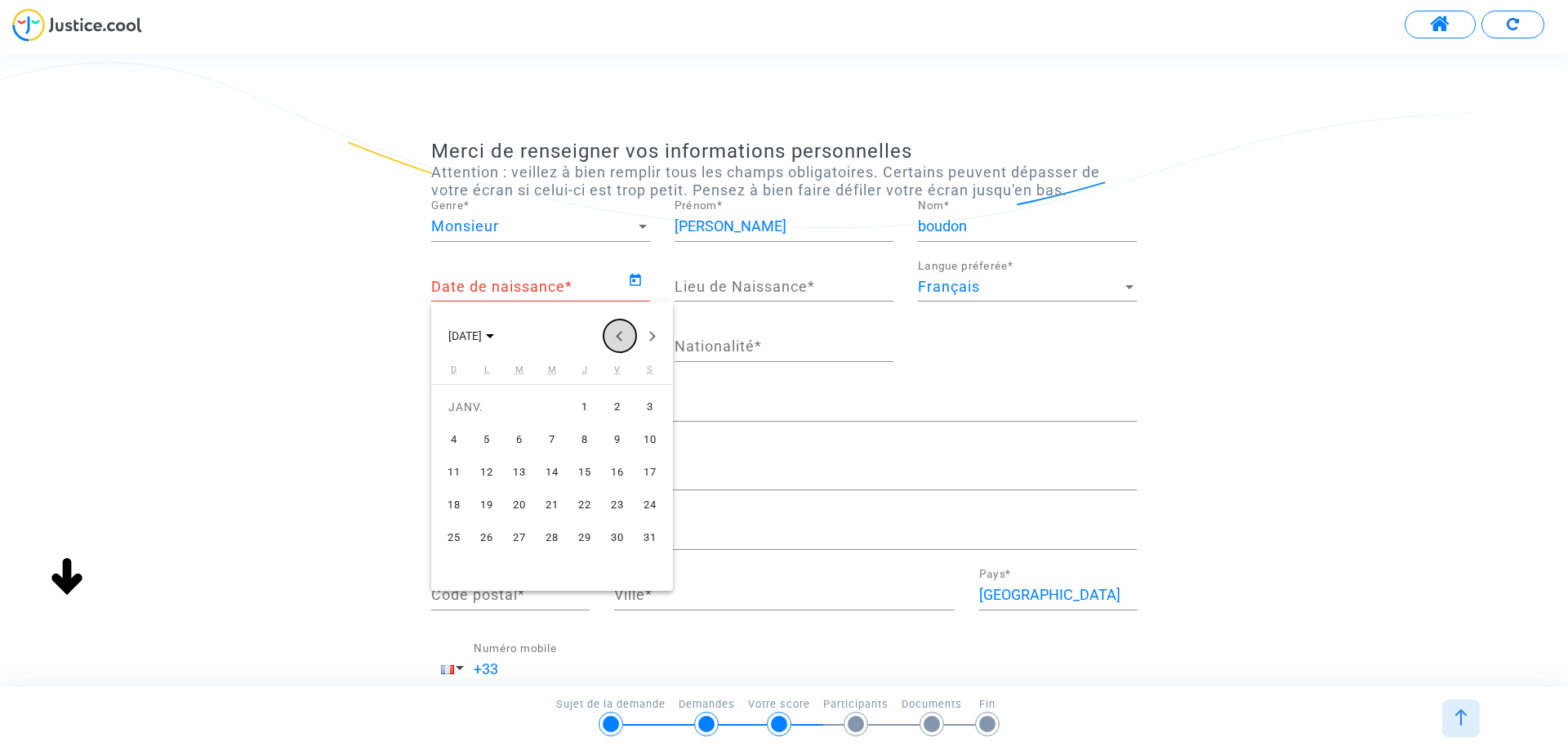
click at [621, 335] on button "Previous month" at bounding box center [620, 336] width 33 height 33
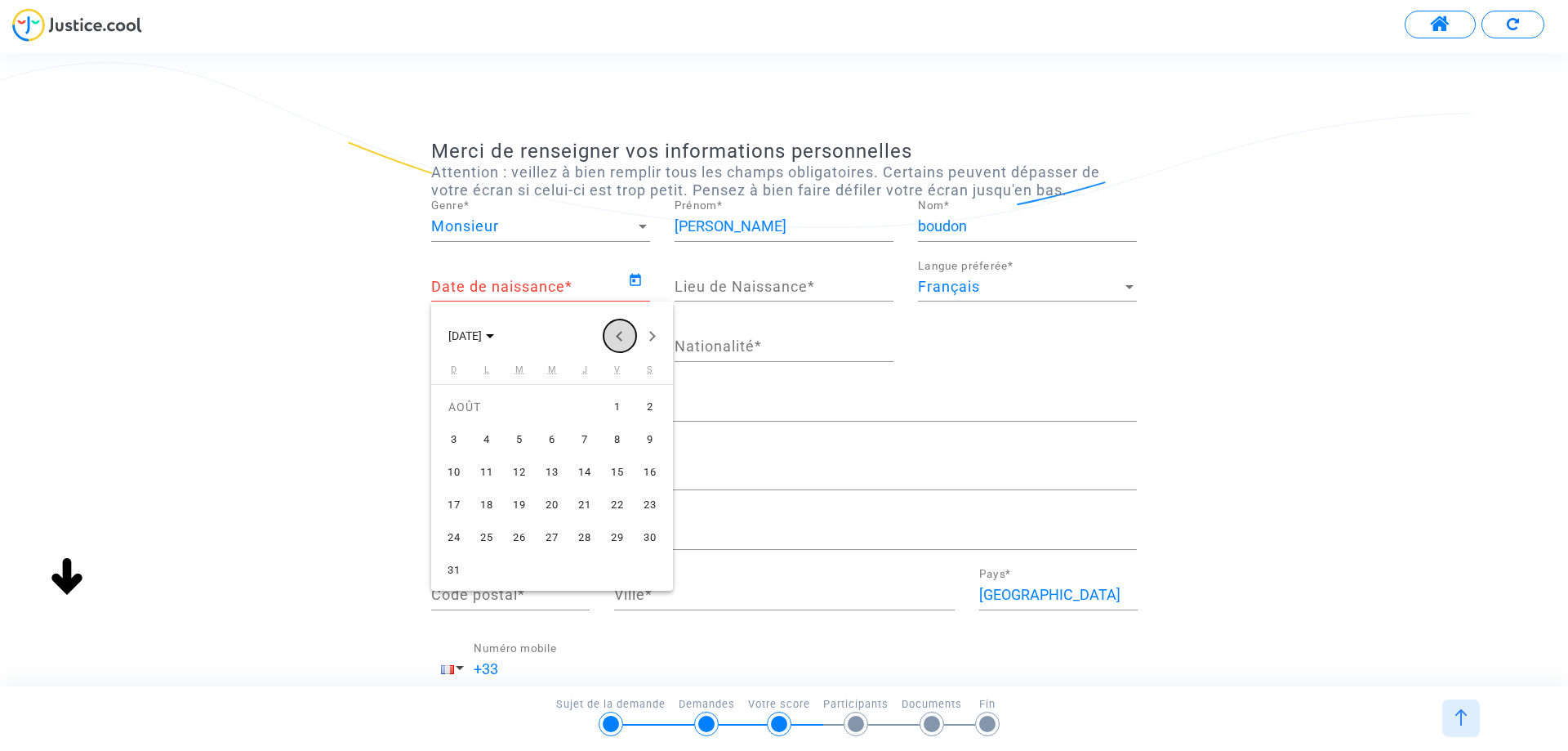
click at [621, 335] on button "Previous month" at bounding box center [620, 336] width 33 height 33
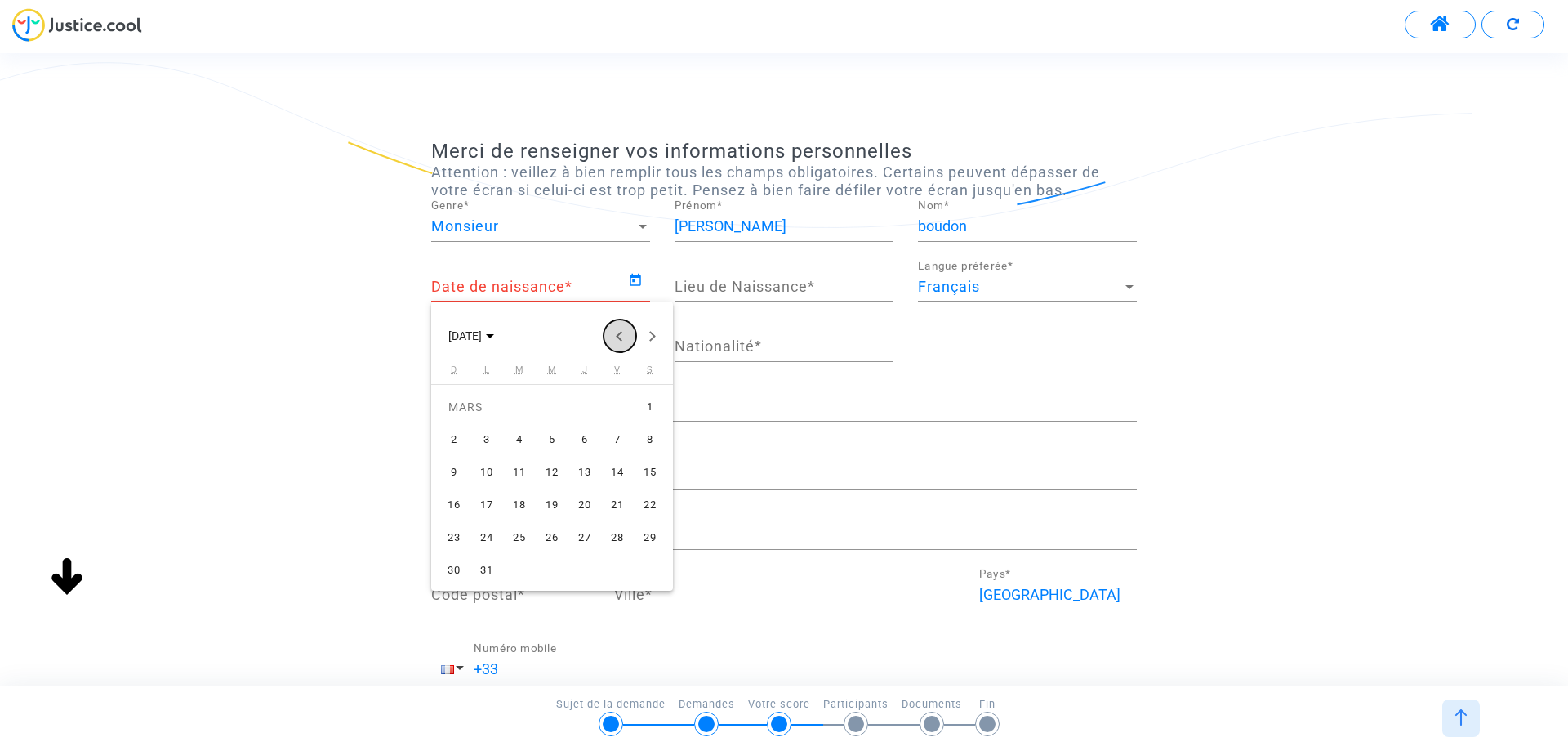
click at [621, 335] on button "Previous month" at bounding box center [620, 336] width 33 height 33
click at [609, 336] on button "Previous month" at bounding box center [620, 336] width 33 height 33
click at [613, 335] on button "Previous month" at bounding box center [620, 336] width 33 height 33
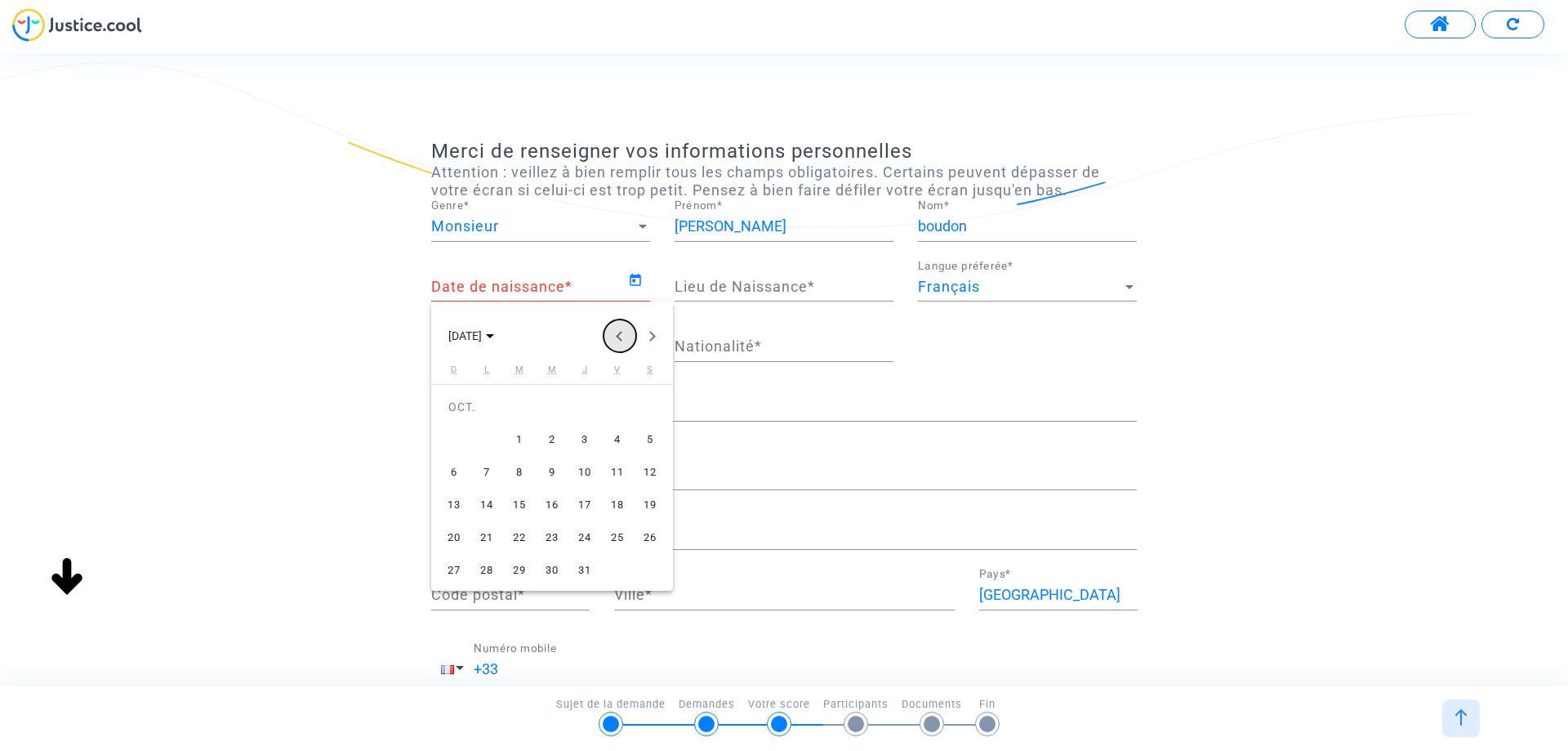
click at [613, 335] on button "Previous month" at bounding box center [620, 336] width 33 height 33
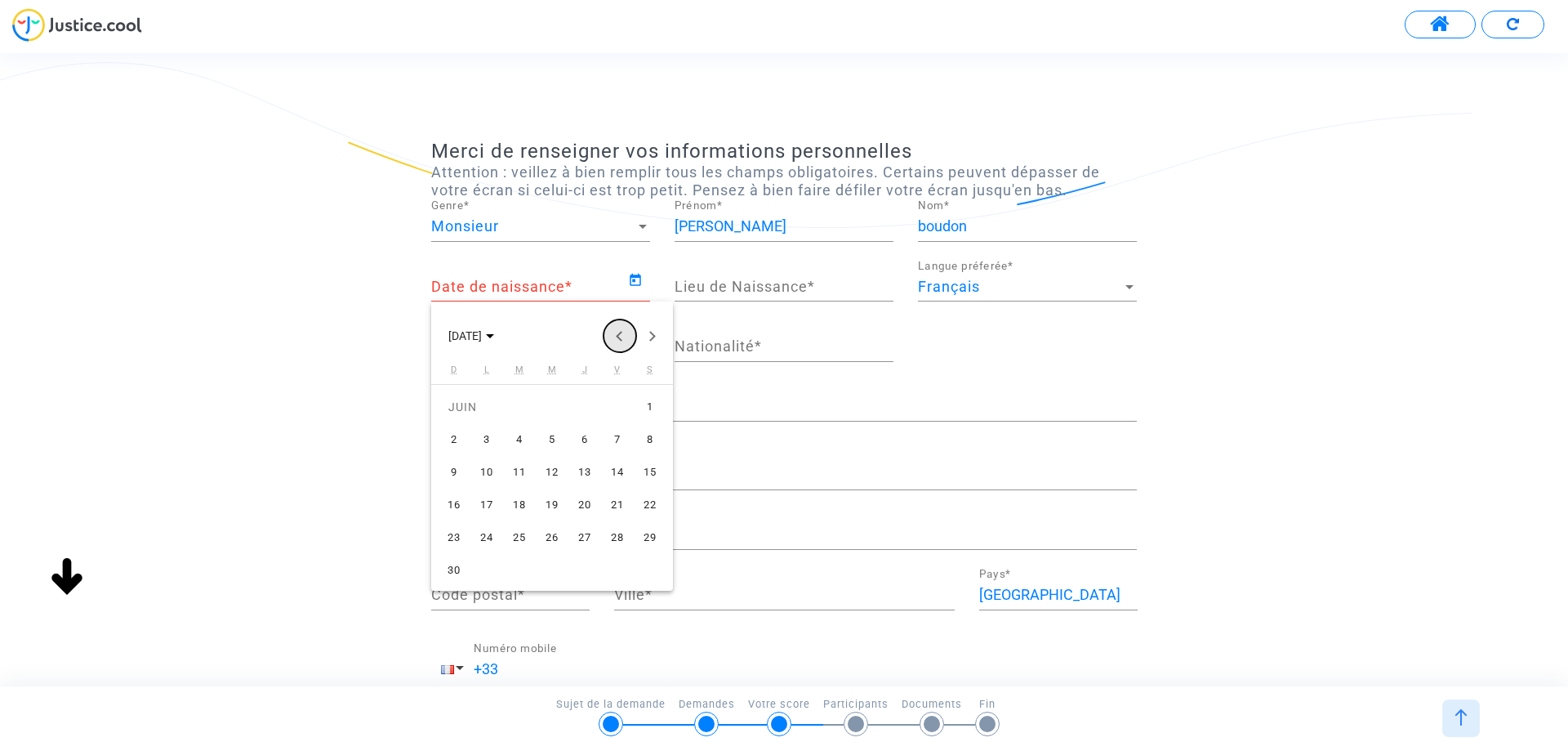
click at [613, 335] on button "Previous month" at bounding box center [620, 336] width 33 height 33
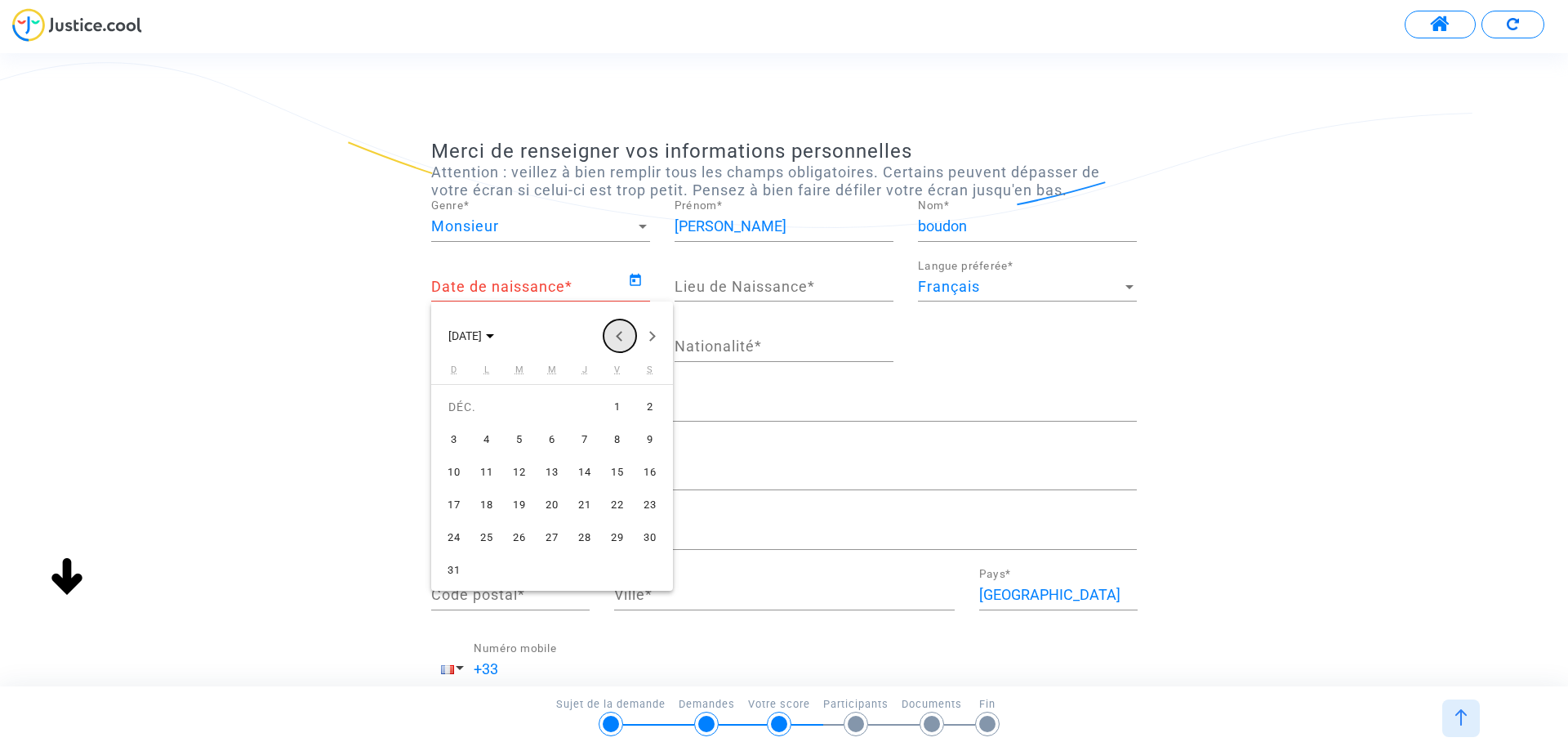
click at [613, 335] on button "Previous month" at bounding box center [620, 336] width 33 height 33
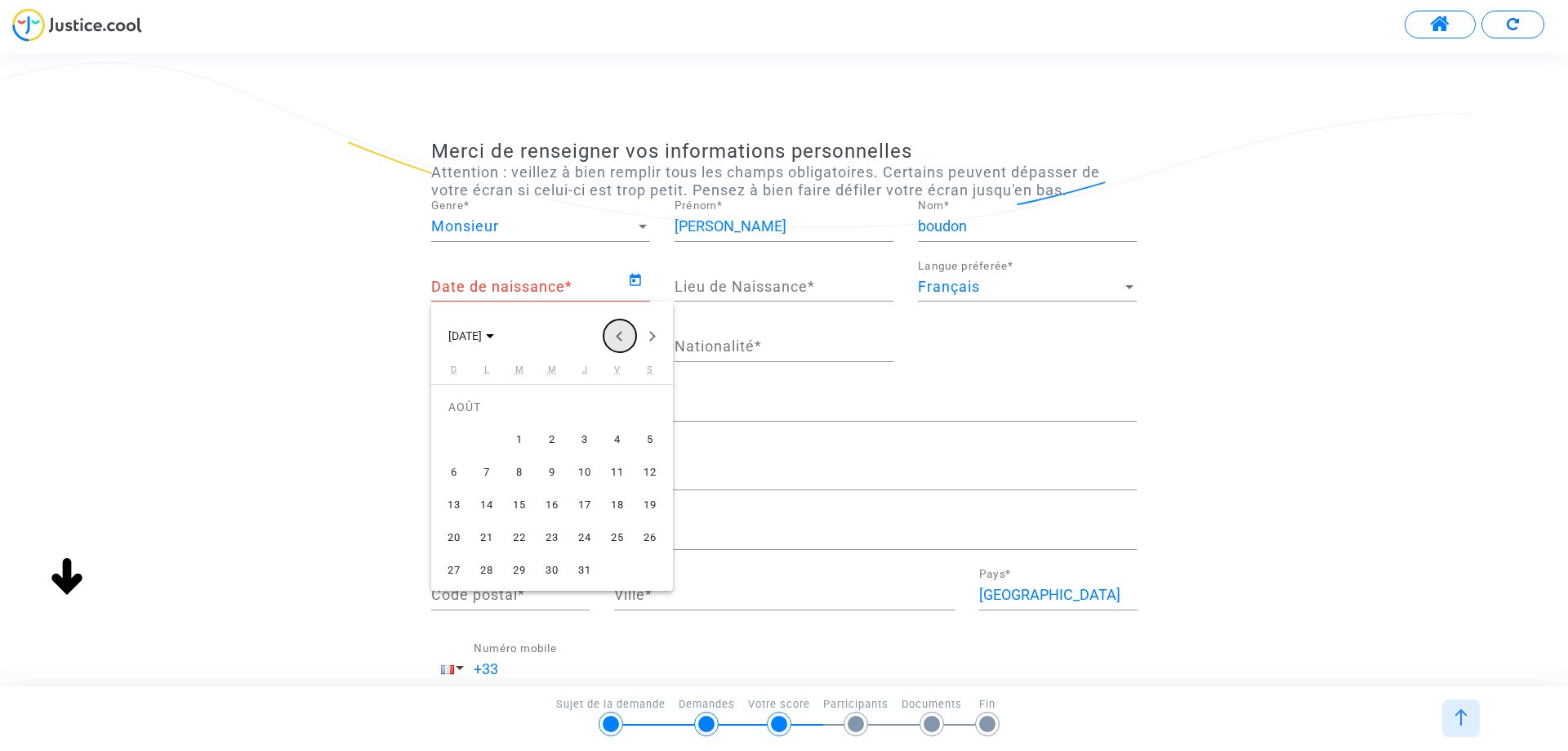
click at [613, 335] on button "Previous month" at bounding box center [620, 336] width 33 height 33
click at [614, 335] on button "Previous month" at bounding box center [620, 336] width 33 height 33
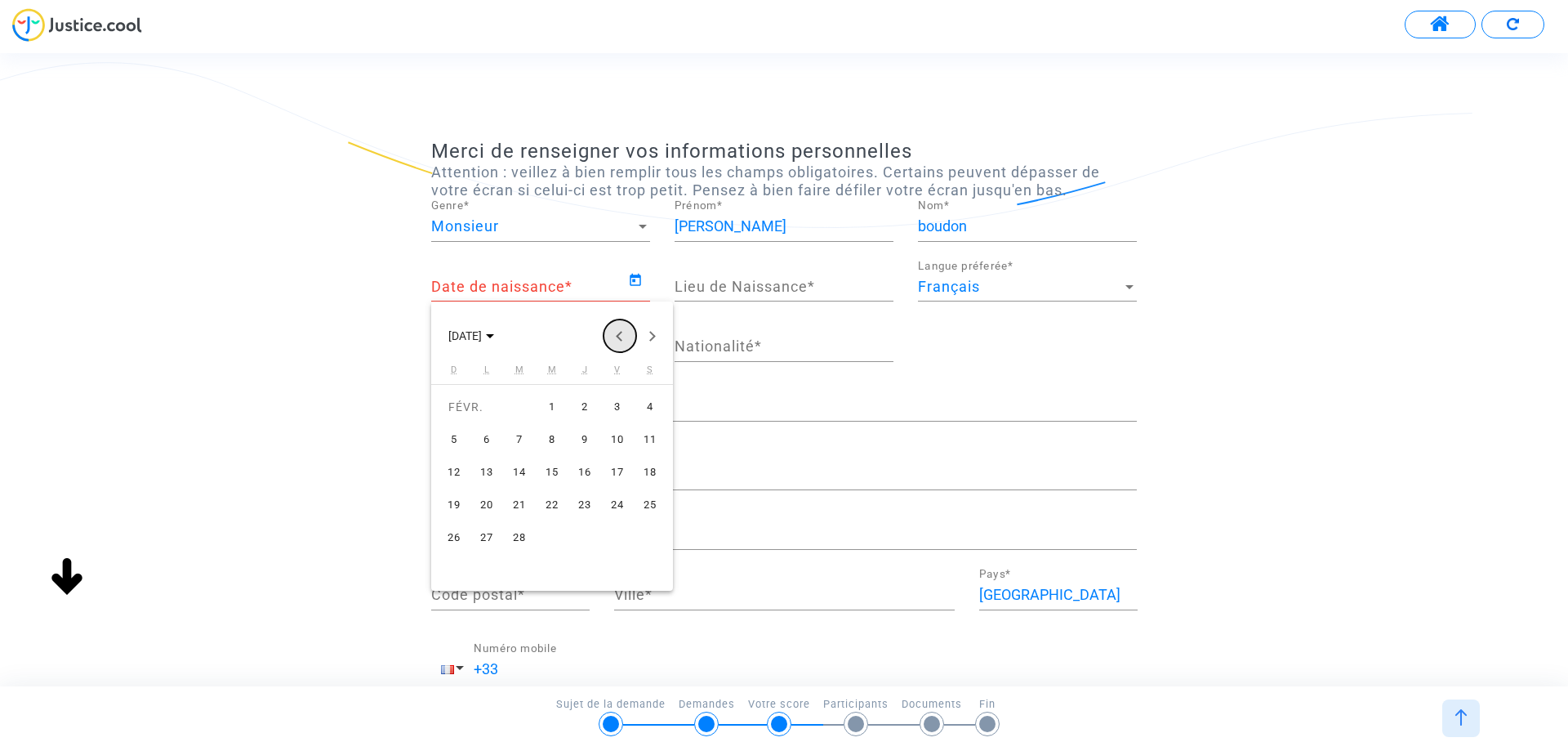
click at [616, 335] on button "Previous month" at bounding box center [620, 336] width 33 height 33
click at [494, 336] on polygon "Choose month and year" at bounding box center [490, 336] width 8 height 4
click at [517, 549] on div "2037" at bounding box center [524, 549] width 51 height 29
click at [480, 334] on icon "Choose date" at bounding box center [483, 336] width 8 height 4
click at [494, 332] on span "JANV. 2037" at bounding box center [472, 335] width 46 height 13
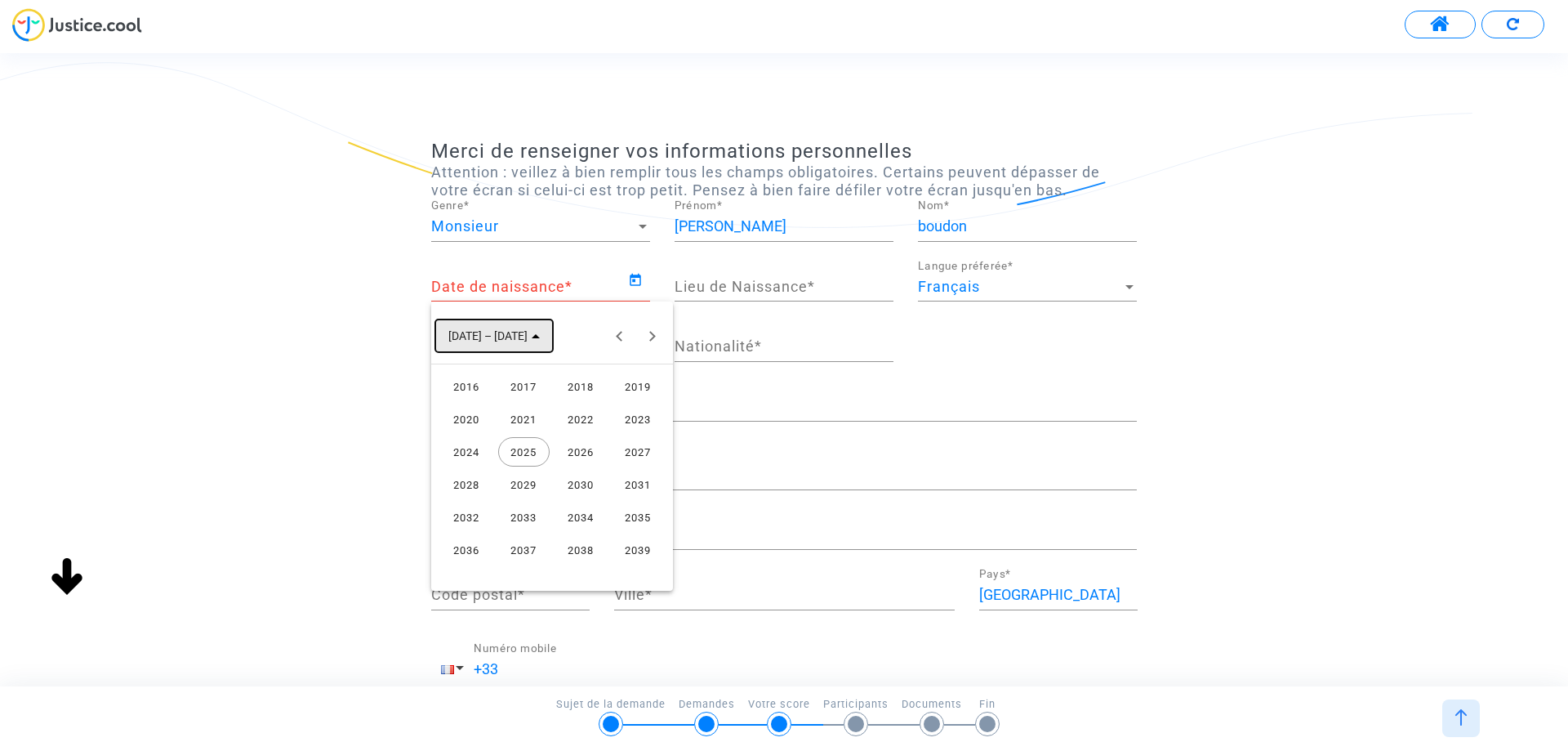
click at [532, 336] on polygon "Choose date" at bounding box center [535, 336] width 8 height 4
click at [494, 338] on polygon "Choose month and year" at bounding box center [490, 336] width 8 height 4
click at [646, 332] on button "Next 24 years" at bounding box center [652, 336] width 33 height 33
click at [615, 331] on button "Previous 24 years" at bounding box center [620, 336] width 33 height 33
click at [618, 332] on button "Previous 24 years" at bounding box center [620, 336] width 33 height 33
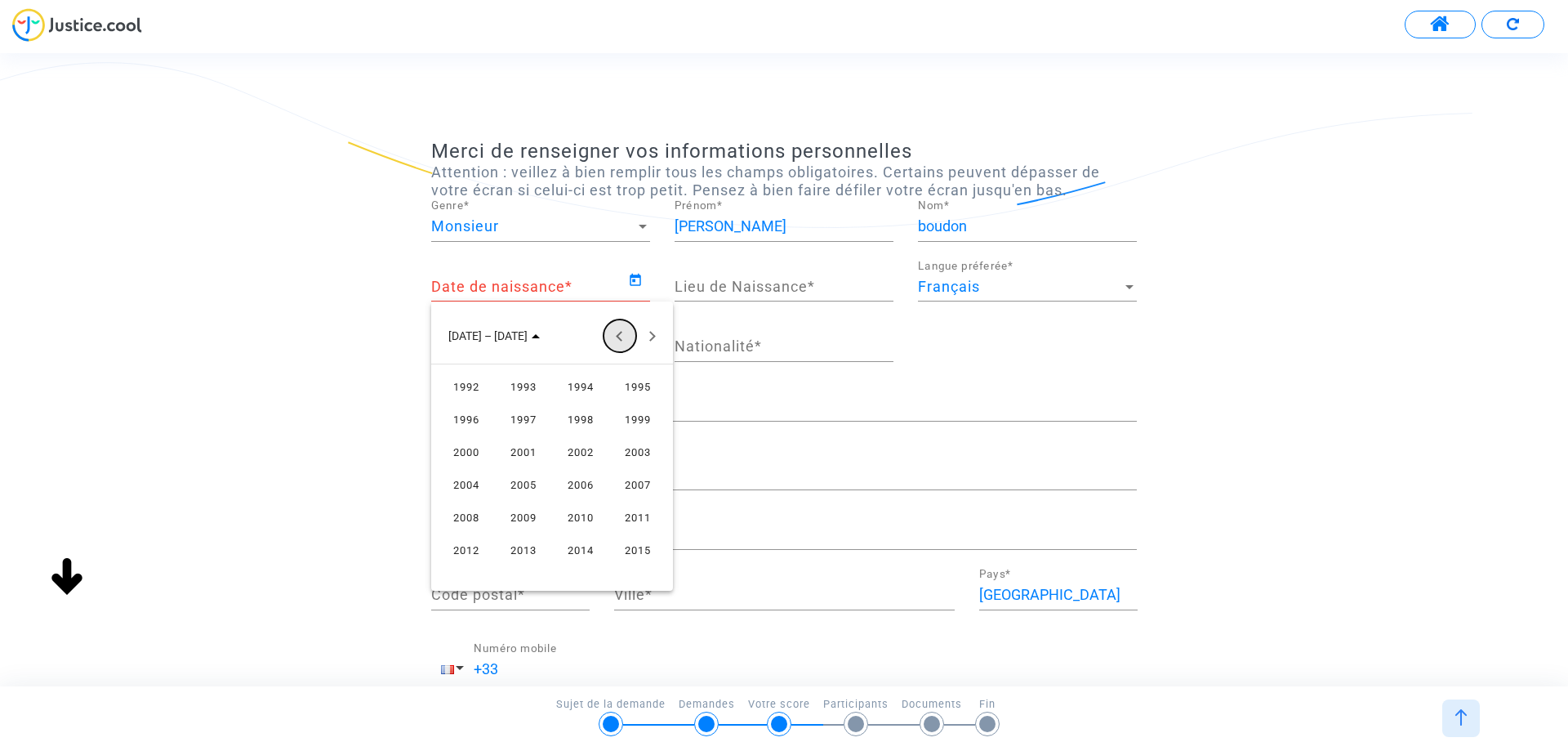
click at [618, 332] on button "Previous 24 years" at bounding box center [620, 336] width 33 height 33
click at [651, 332] on button "Next 24 years" at bounding box center [652, 336] width 33 height 33
click at [629, 385] on div "1947" at bounding box center [638, 386] width 51 height 29
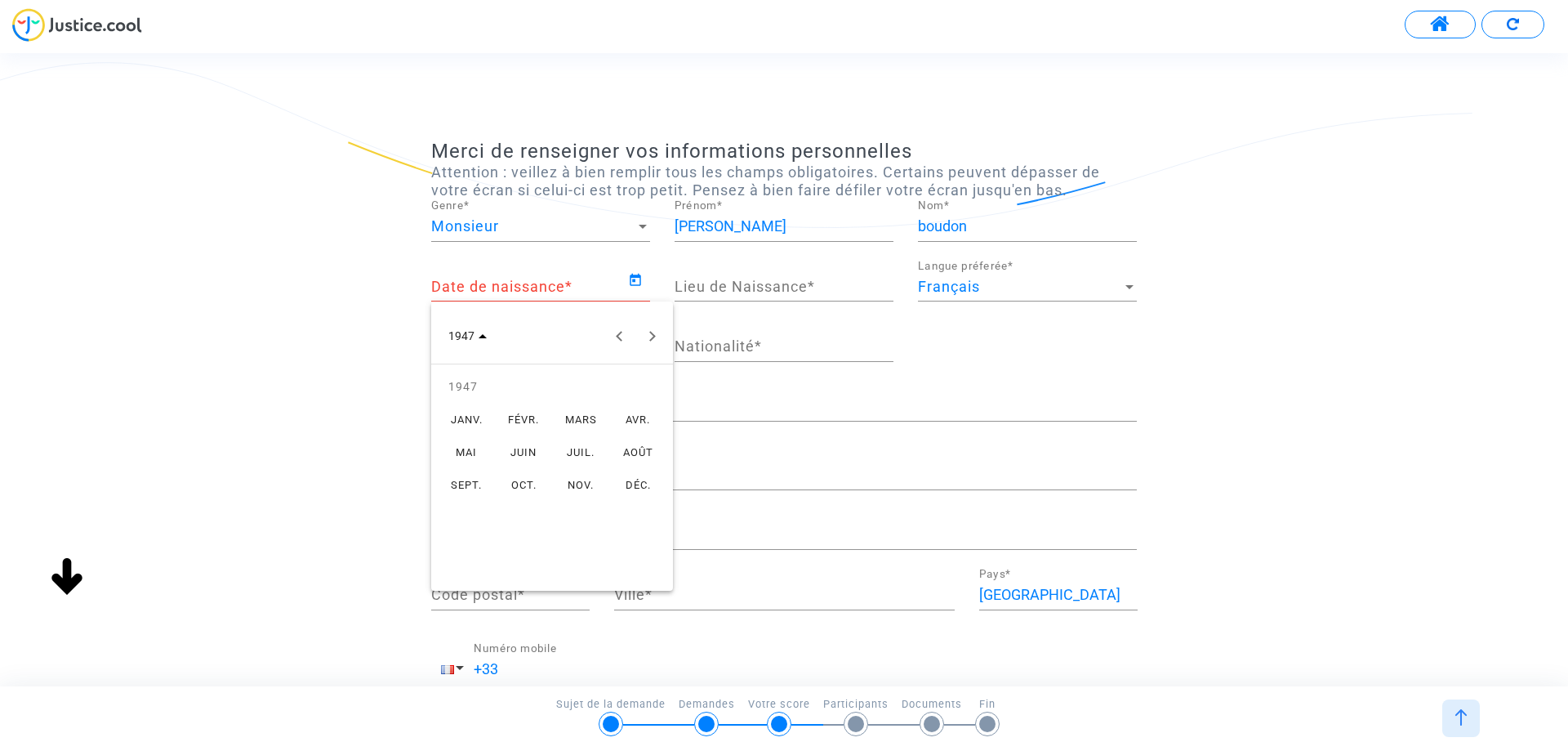
click at [634, 413] on div "AVR." at bounding box center [638, 419] width 51 height 29
click at [513, 573] on div "29" at bounding box center [519, 570] width 29 height 29
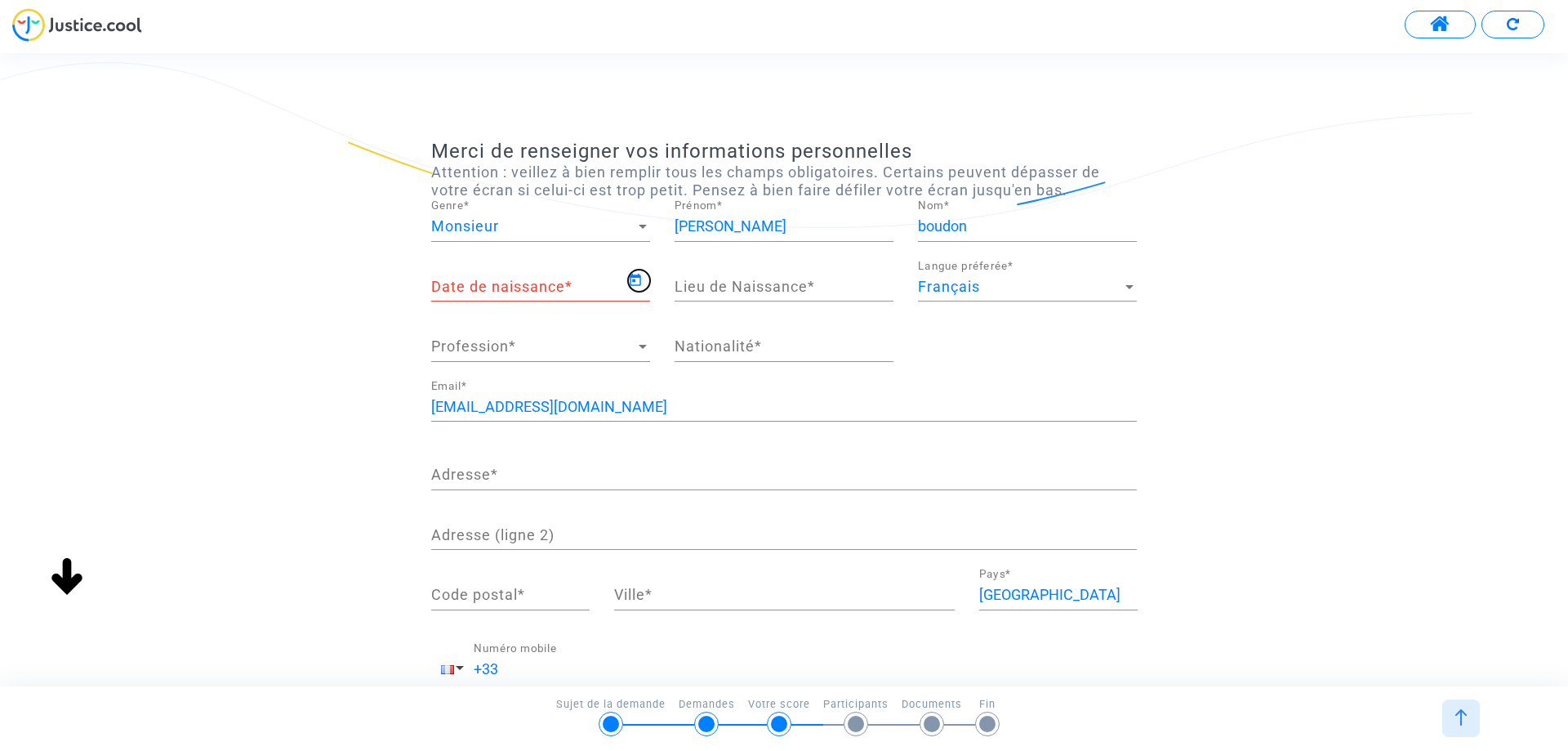
type input "29/04/1947"
click at [684, 283] on input "Lieu de Naissance *" at bounding box center [784, 287] width 219 height 16
type input "[GEOGRAPHIC_DATA]"
click at [529, 350] on span "Profession" at bounding box center [534, 347] width 204 height 16
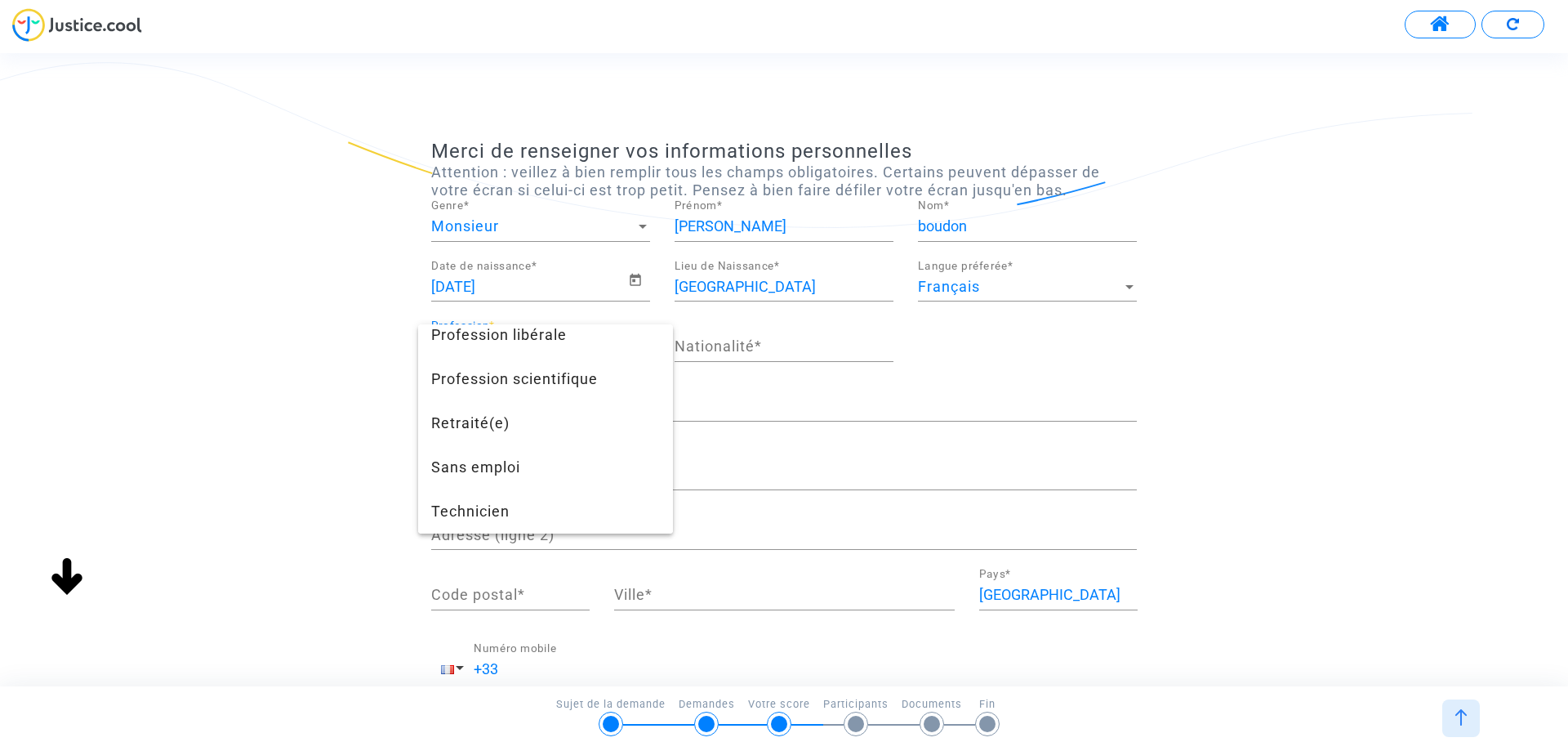
scroll to position [1541, 0]
click at [504, 419] on span "Retraité(e)" at bounding box center [545, 423] width 229 height 44
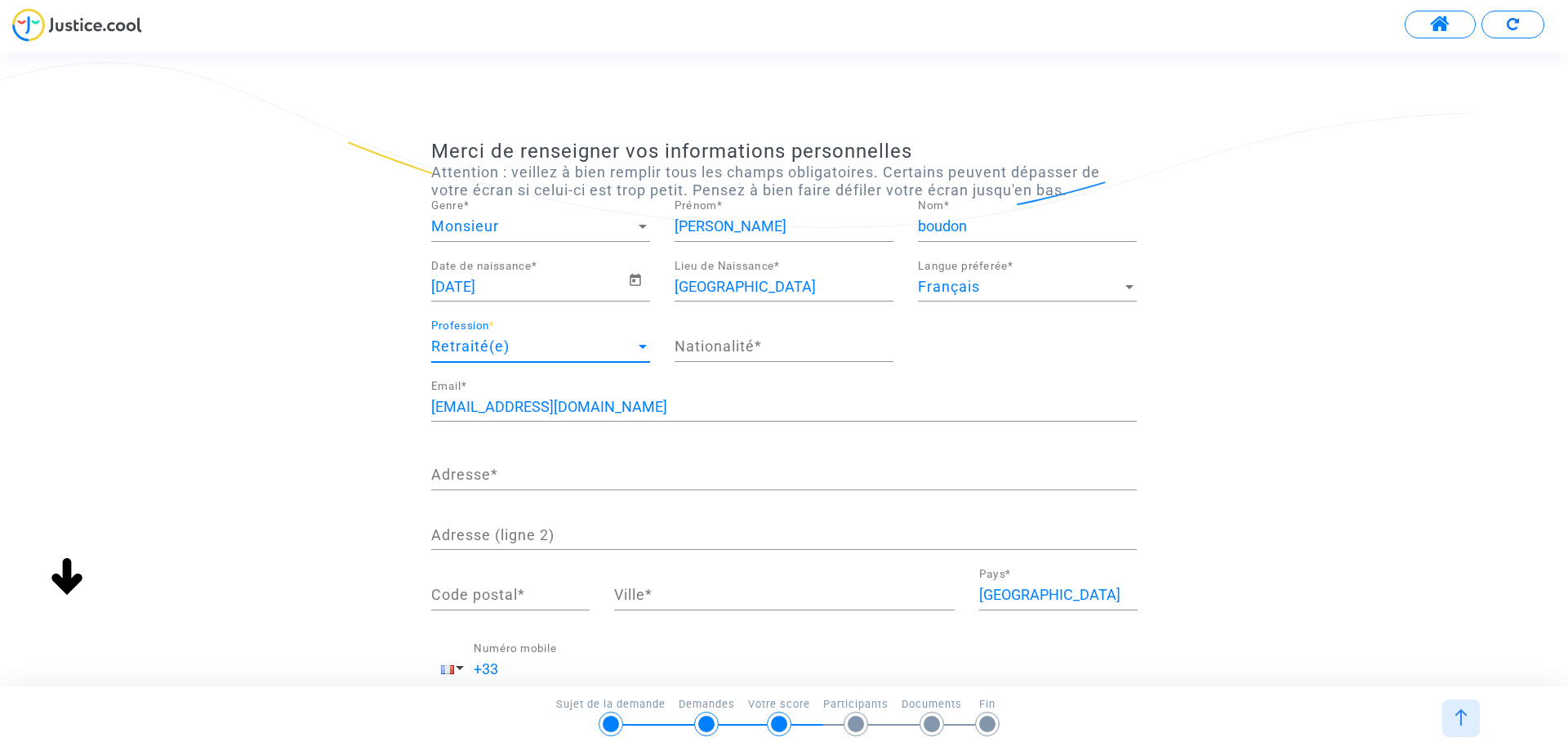
scroll to position [1279, 0]
click at [724, 354] on input "Nationalité *" at bounding box center [784, 347] width 219 height 16
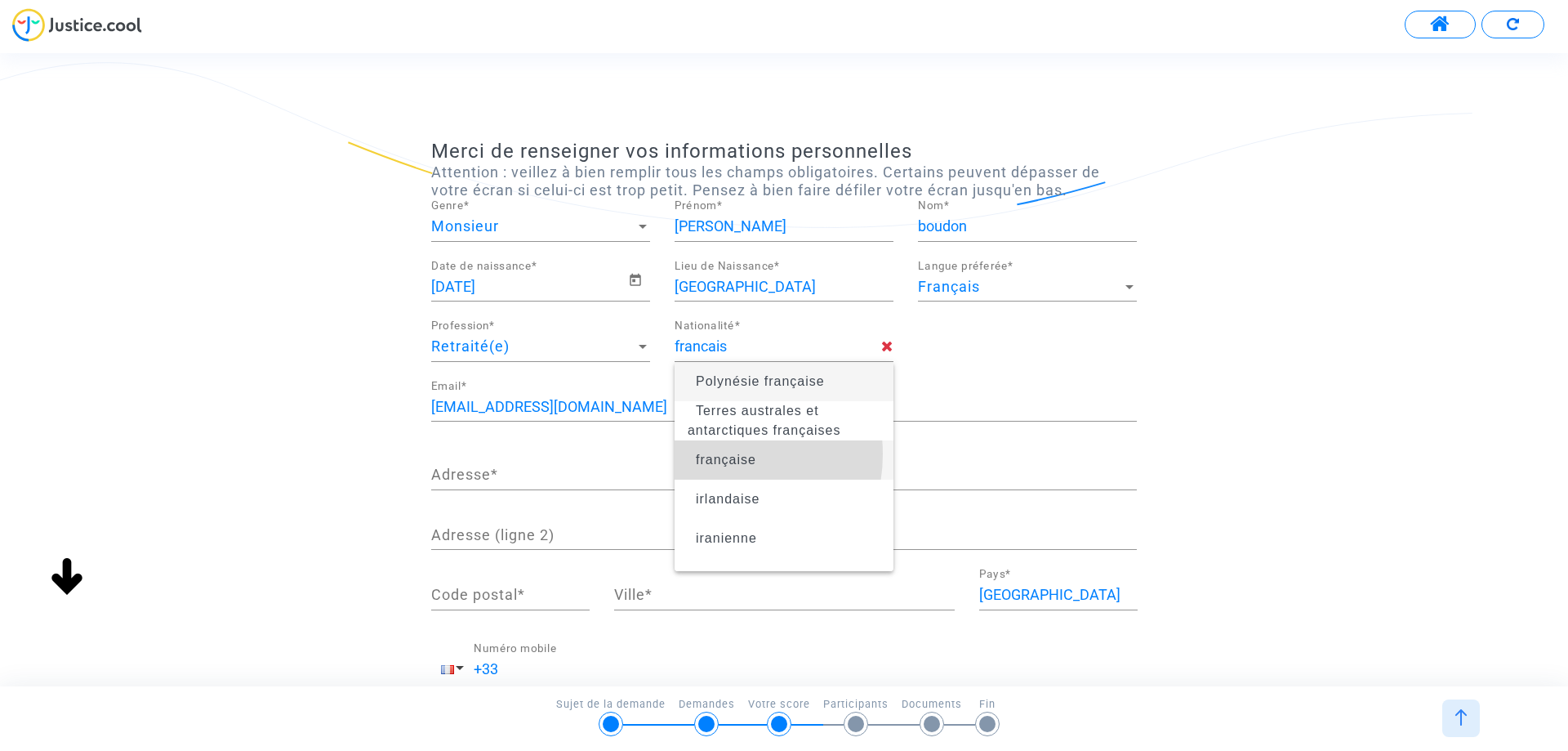
click at [720, 454] on span "française" at bounding box center [726, 459] width 60 height 14
type input "française"
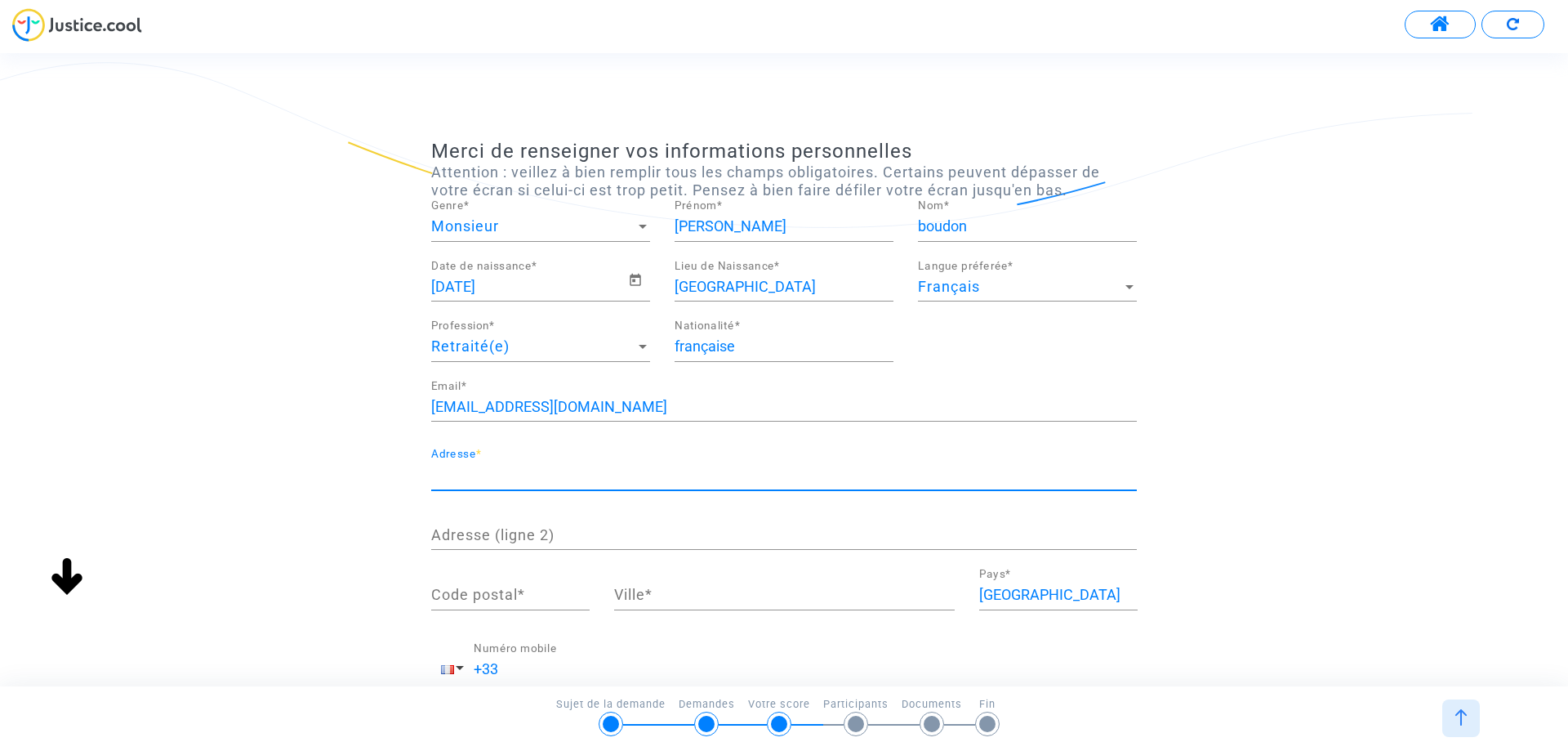
click at [524, 480] on input "Adresse *" at bounding box center [784, 475] width 706 height 16
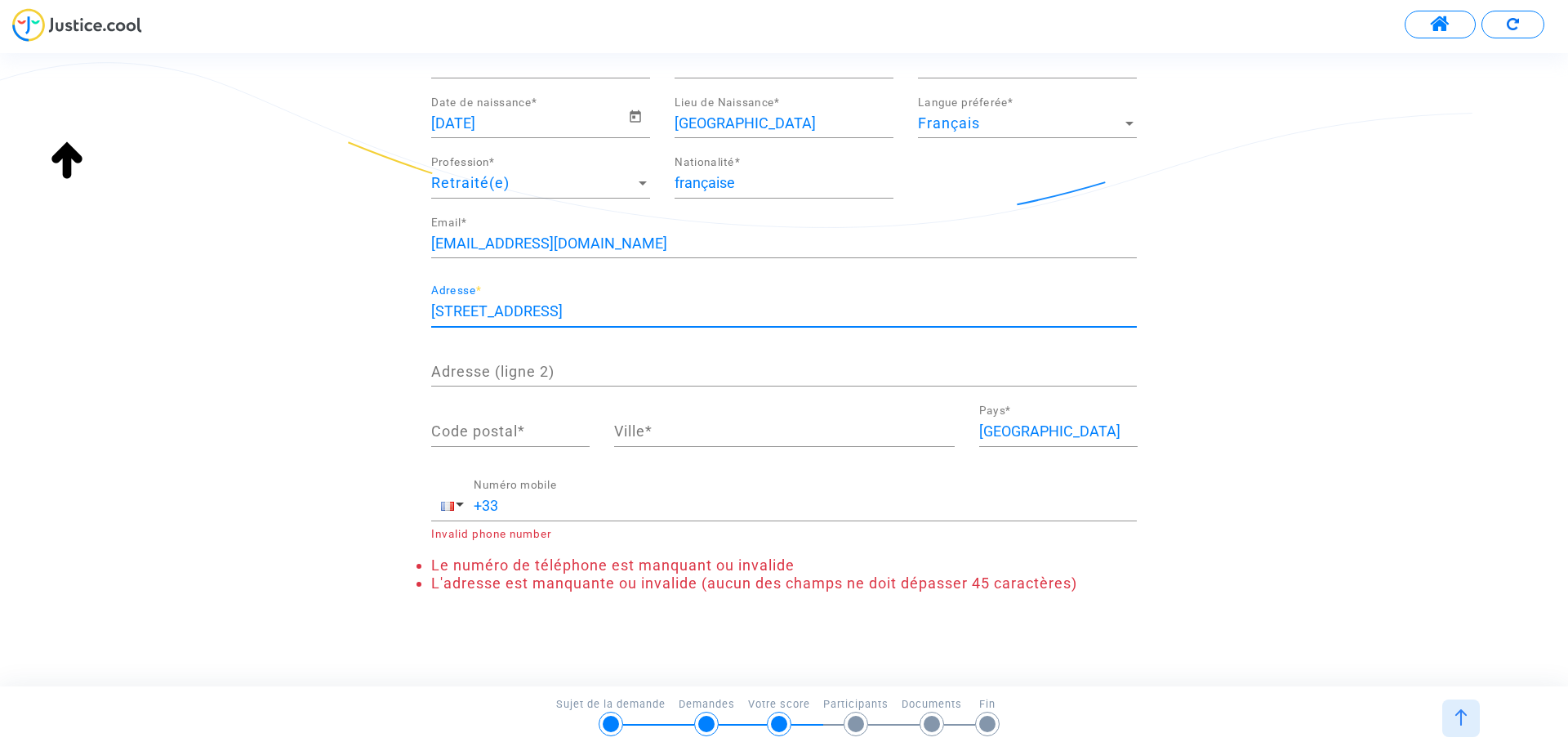
scroll to position [178, 0]
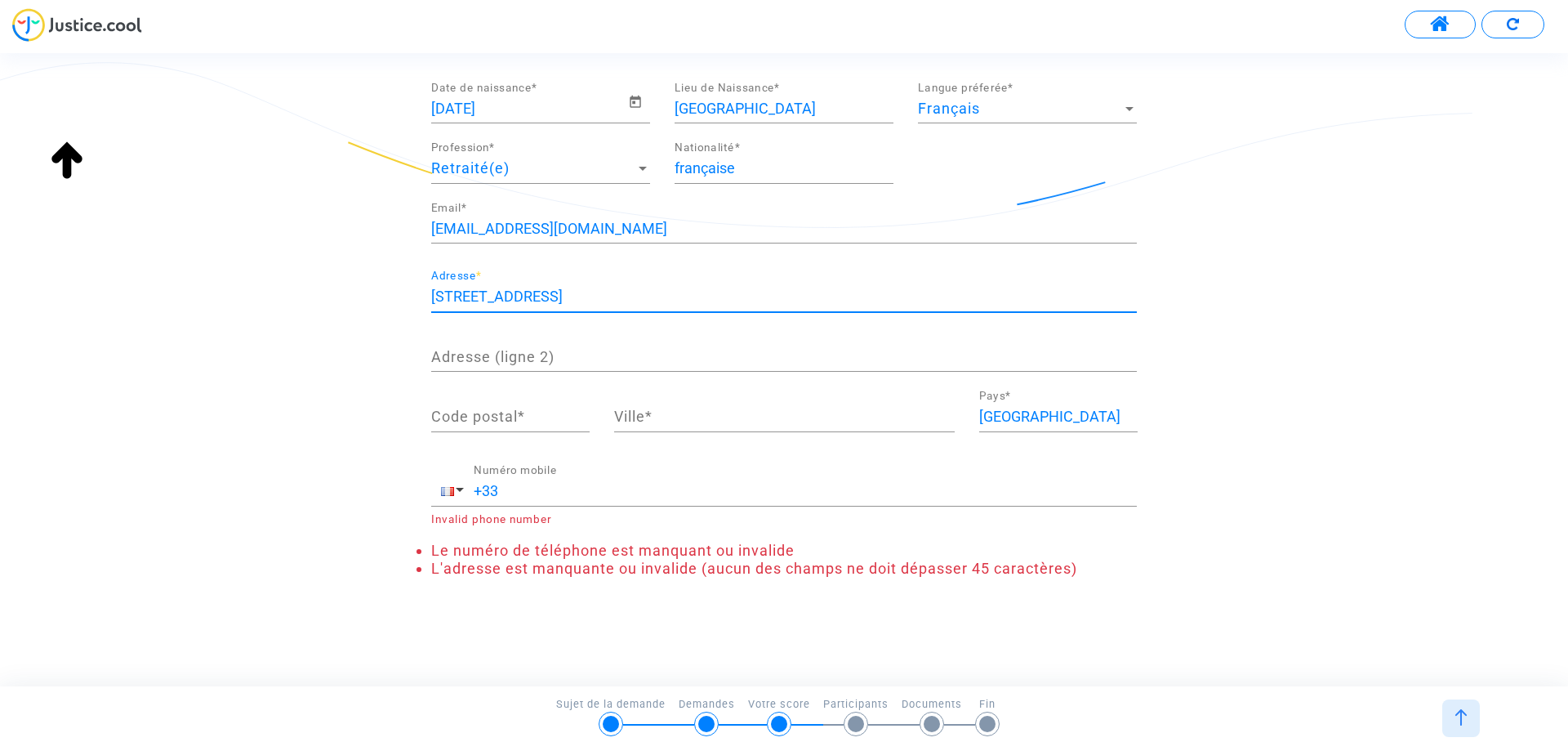
type input "605 chemin de la mure"
click at [513, 415] on input "Code postal *" at bounding box center [511, 417] width 159 height 16
type input "07200"
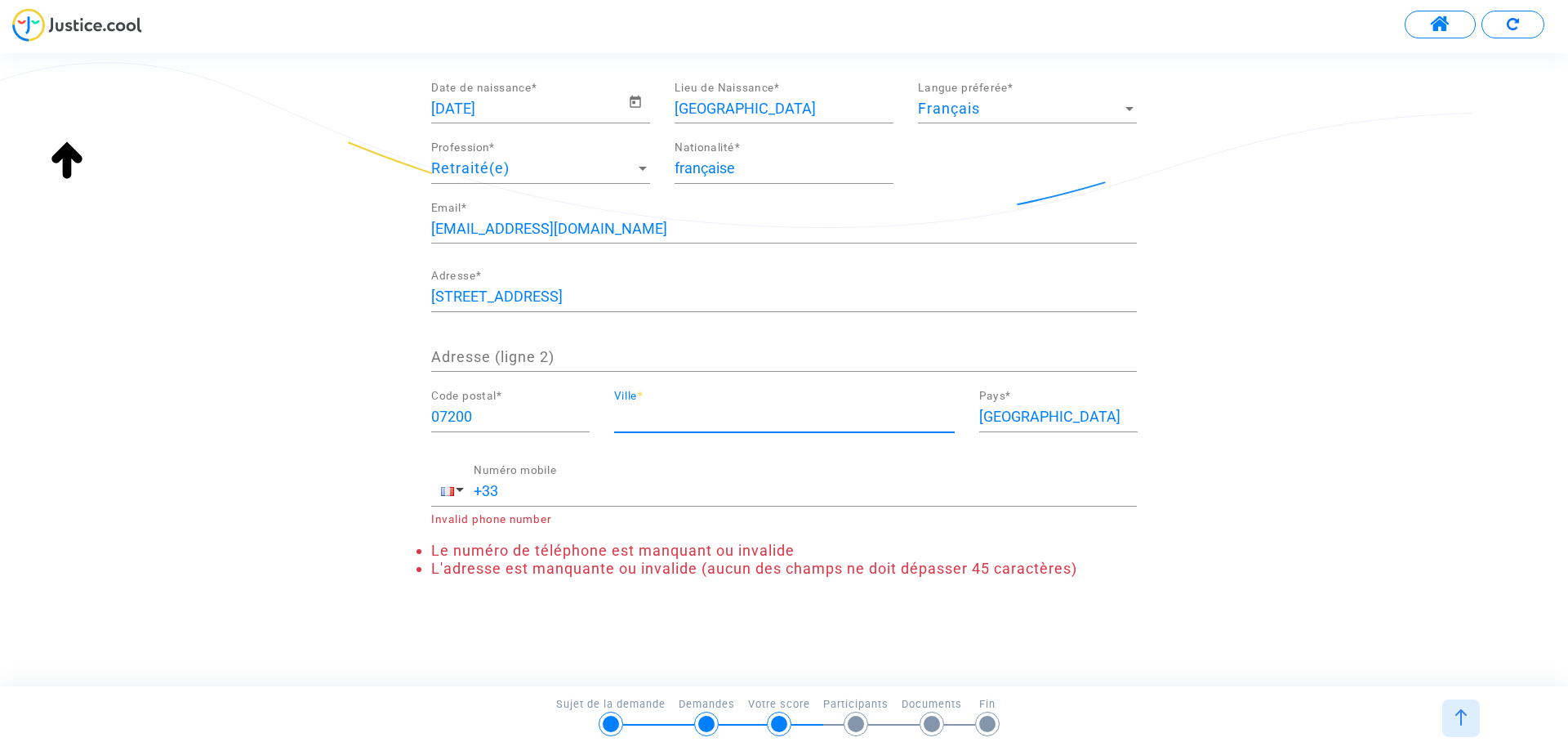
click at [658, 418] on input "Ville *" at bounding box center [784, 417] width 340 height 16
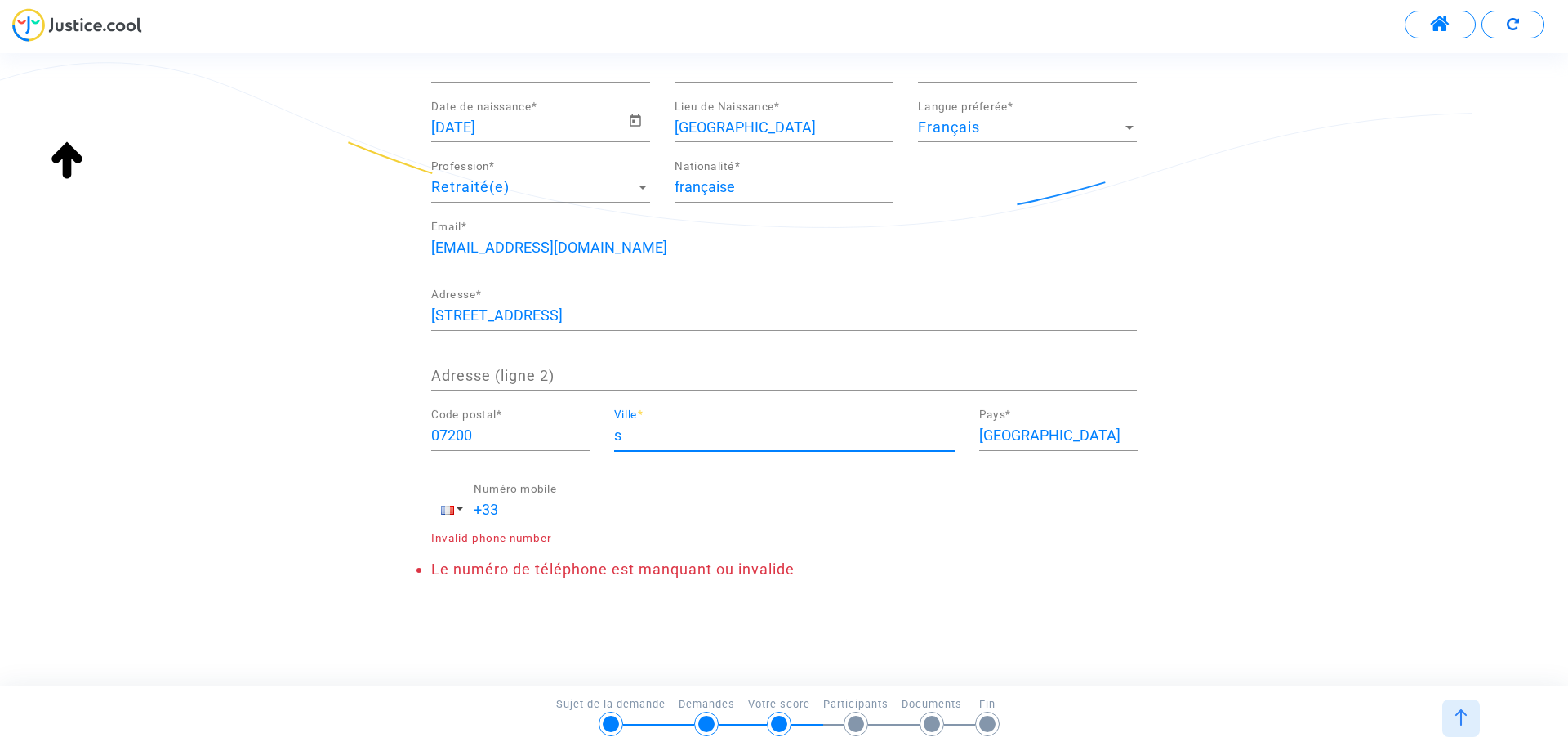
scroll to position [160, 0]
click at [677, 440] on input "st etiennede fontbellon" at bounding box center [784, 435] width 340 height 16
type input "st etienne de fontbellon"
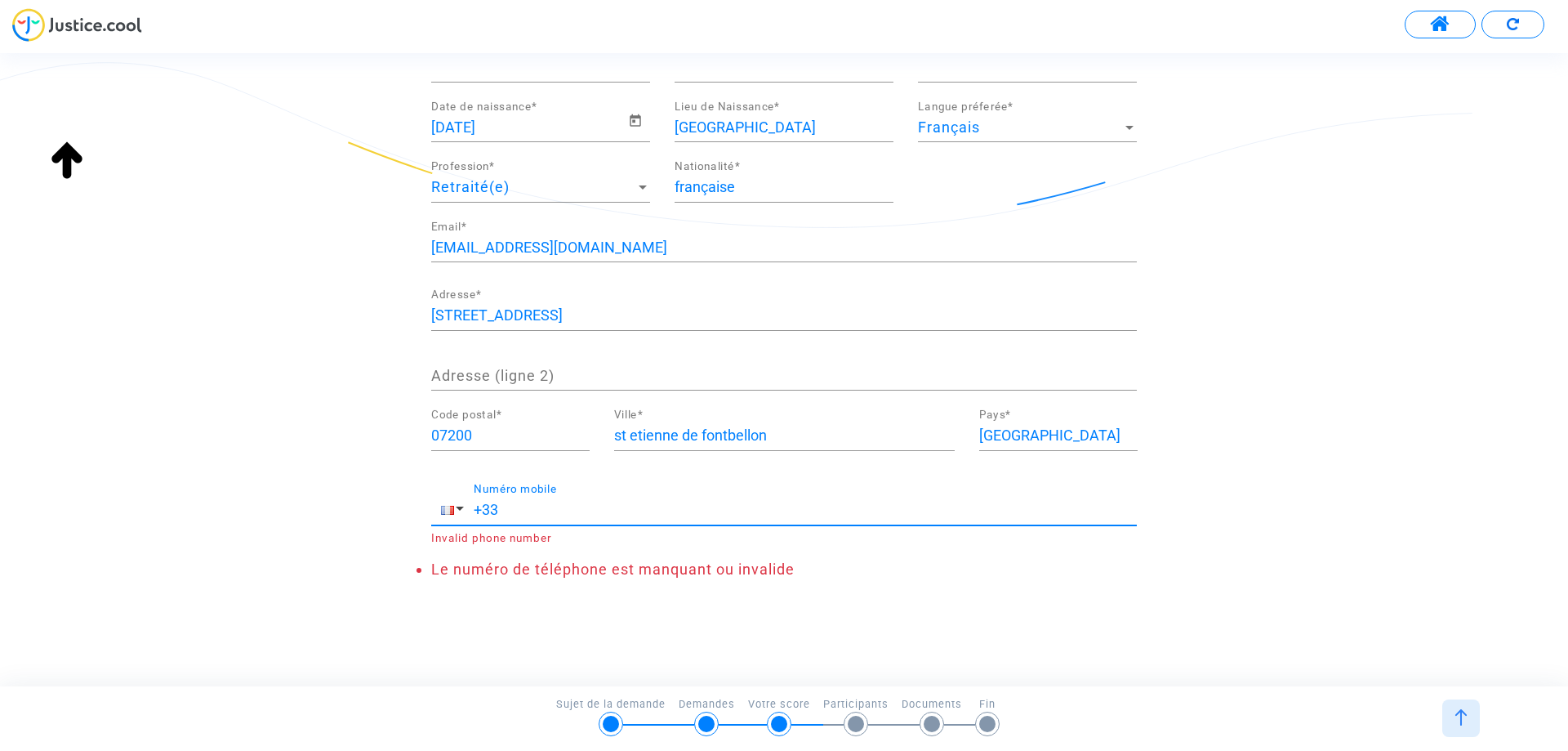
click at [514, 508] on input "+33" at bounding box center [805, 510] width 663 height 16
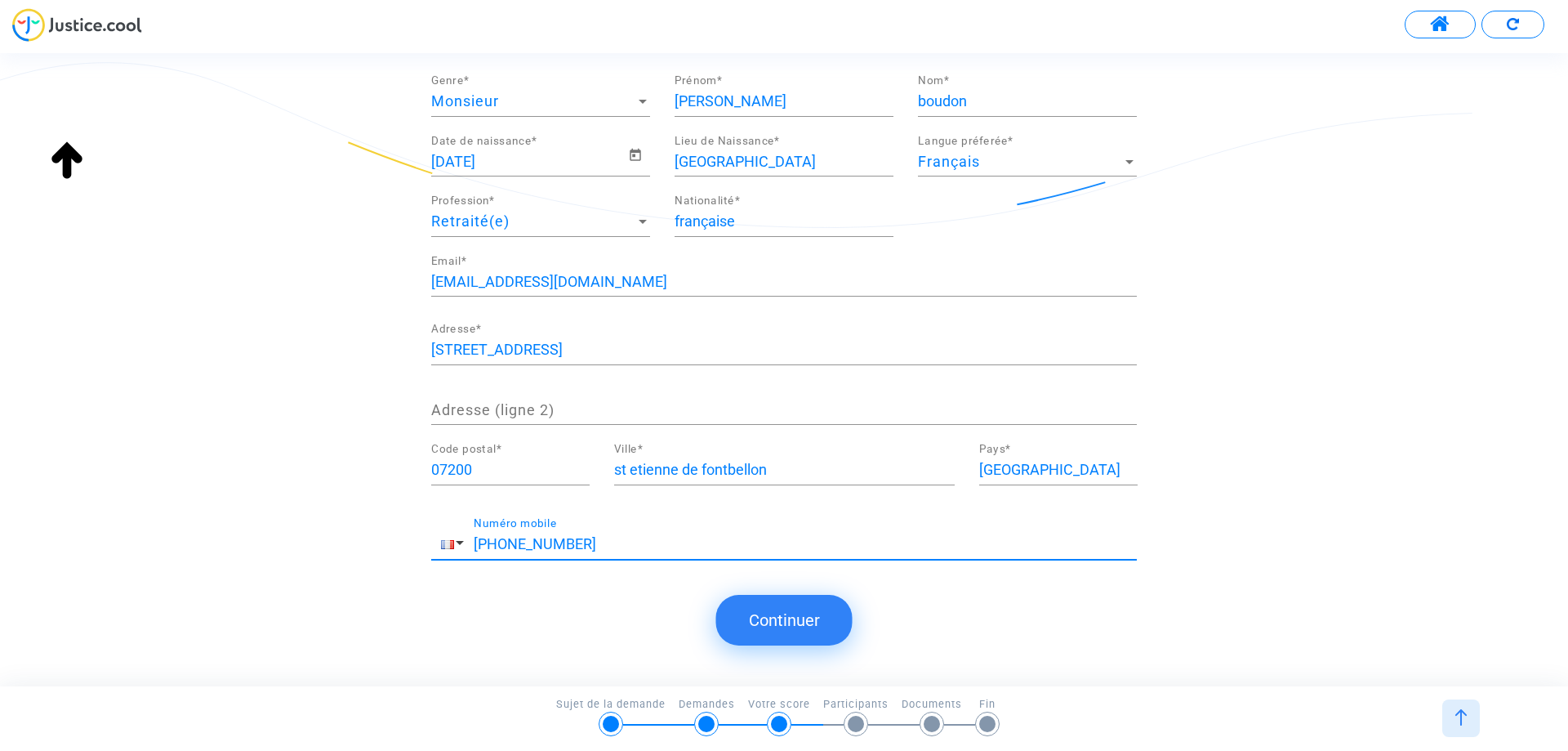
scroll to position [125, 0]
type input "+33 761010703"
click at [795, 616] on button "Continuer" at bounding box center [784, 621] width 137 height 51
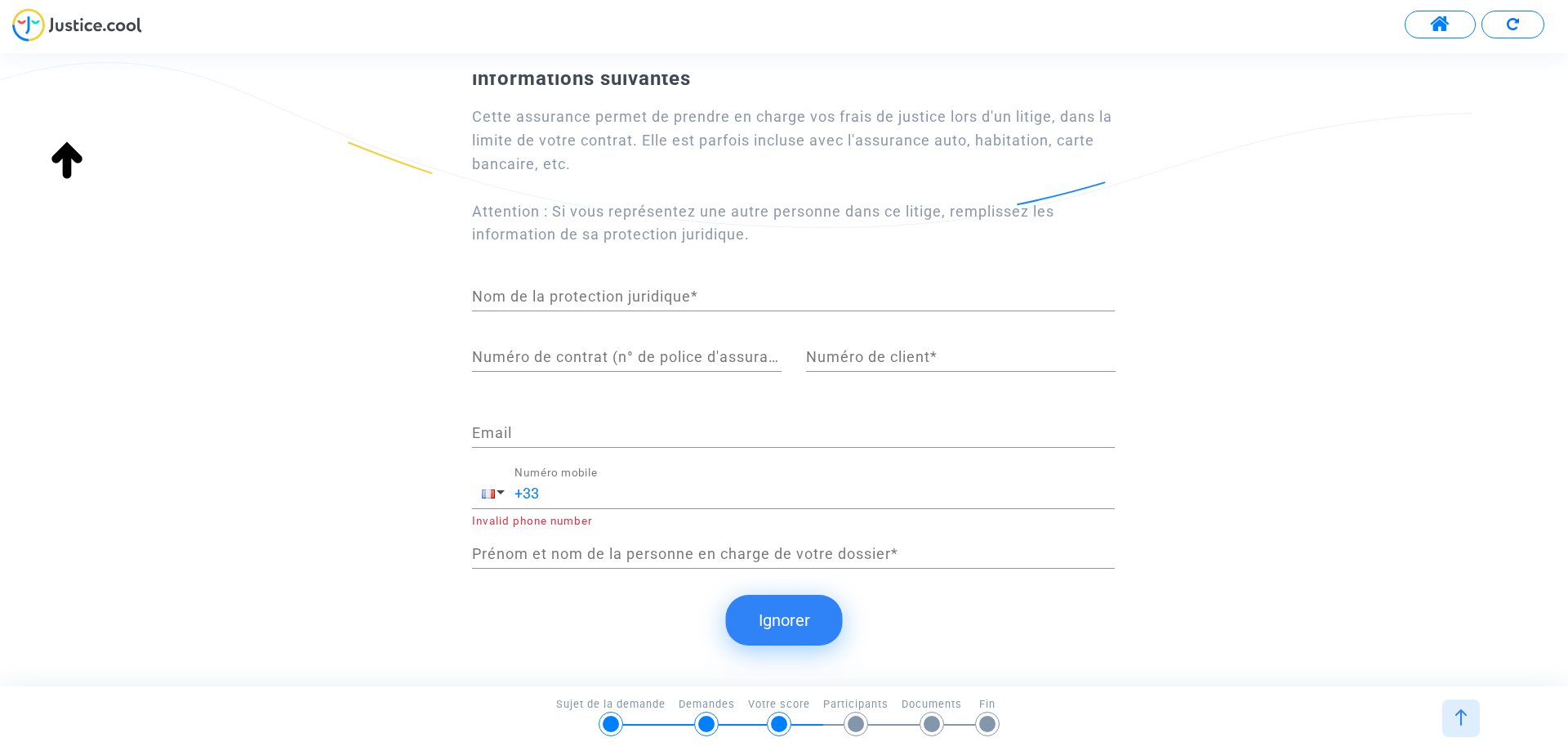
scroll to position [0, 0]
